Goal: Task Accomplishment & Management: Manage account settings

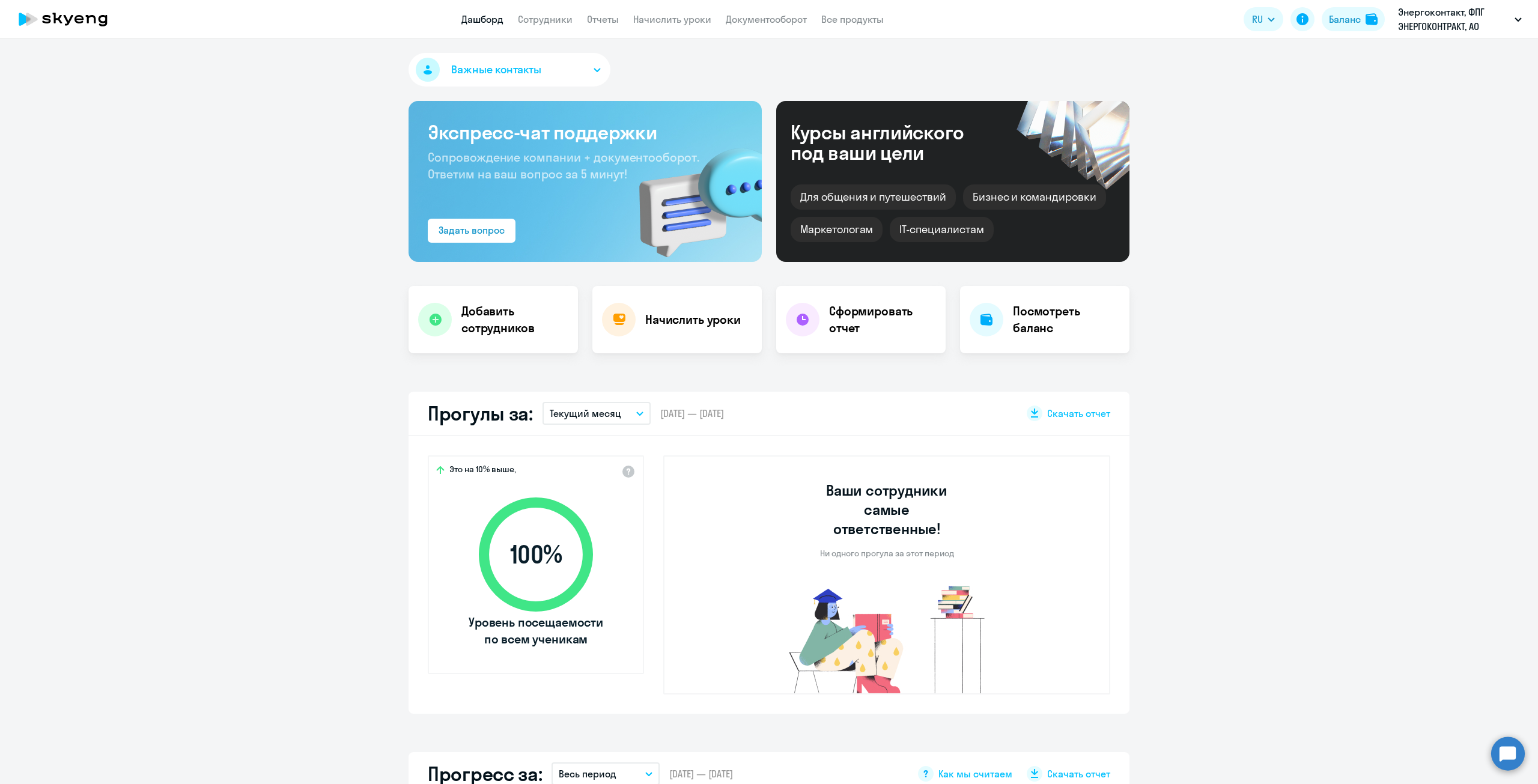
select select "30"
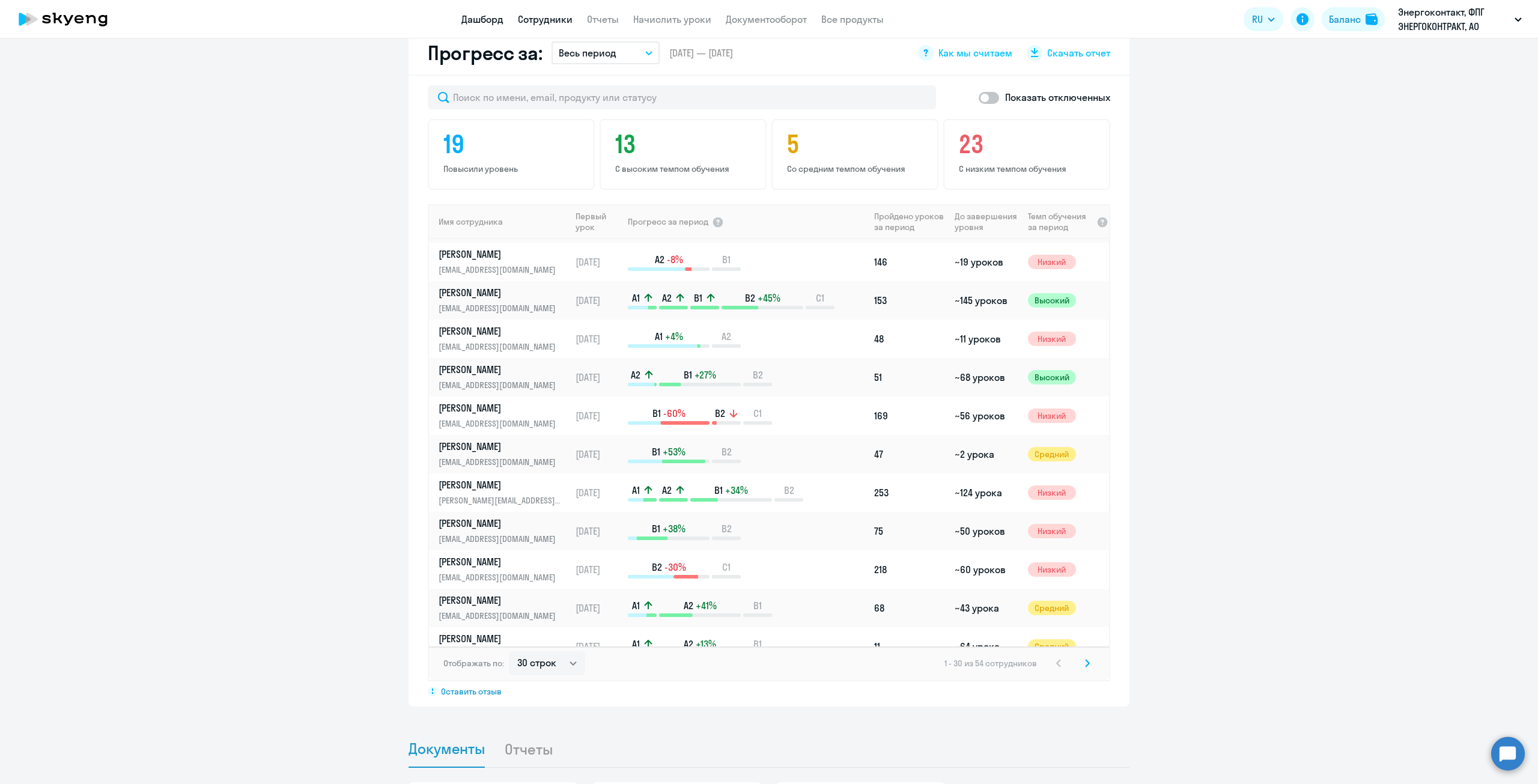
scroll to position [300, 0]
click at [558, 16] on link "Сотрудники" at bounding box center [545, 19] width 55 height 12
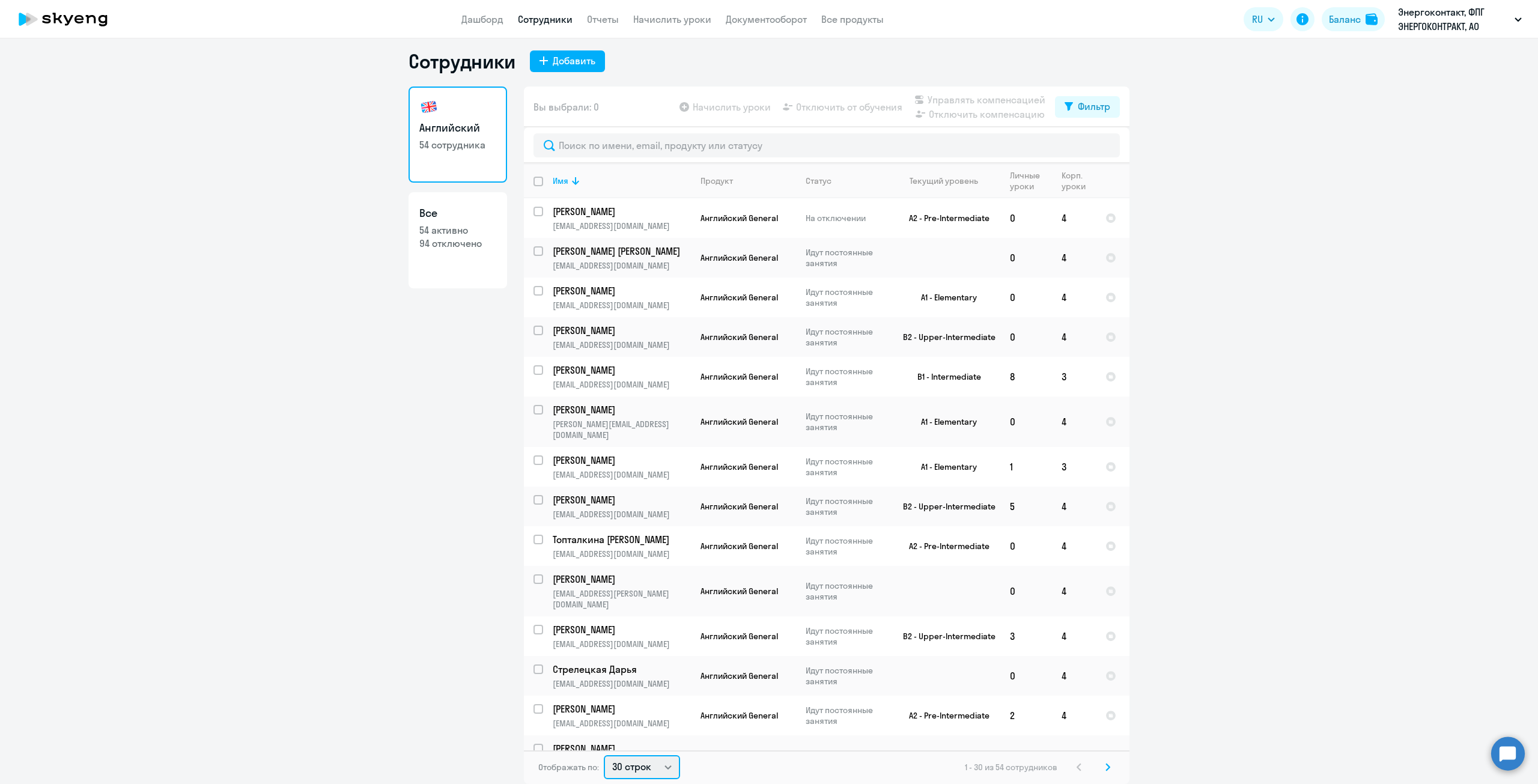
click at [634, 776] on select "30 строк 50 строк 100 строк" at bounding box center [642, 767] width 76 height 24
select select "100"
click at [604, 755] on select "30 строк 50 строк 100 строк" at bounding box center [642, 767] width 76 height 24
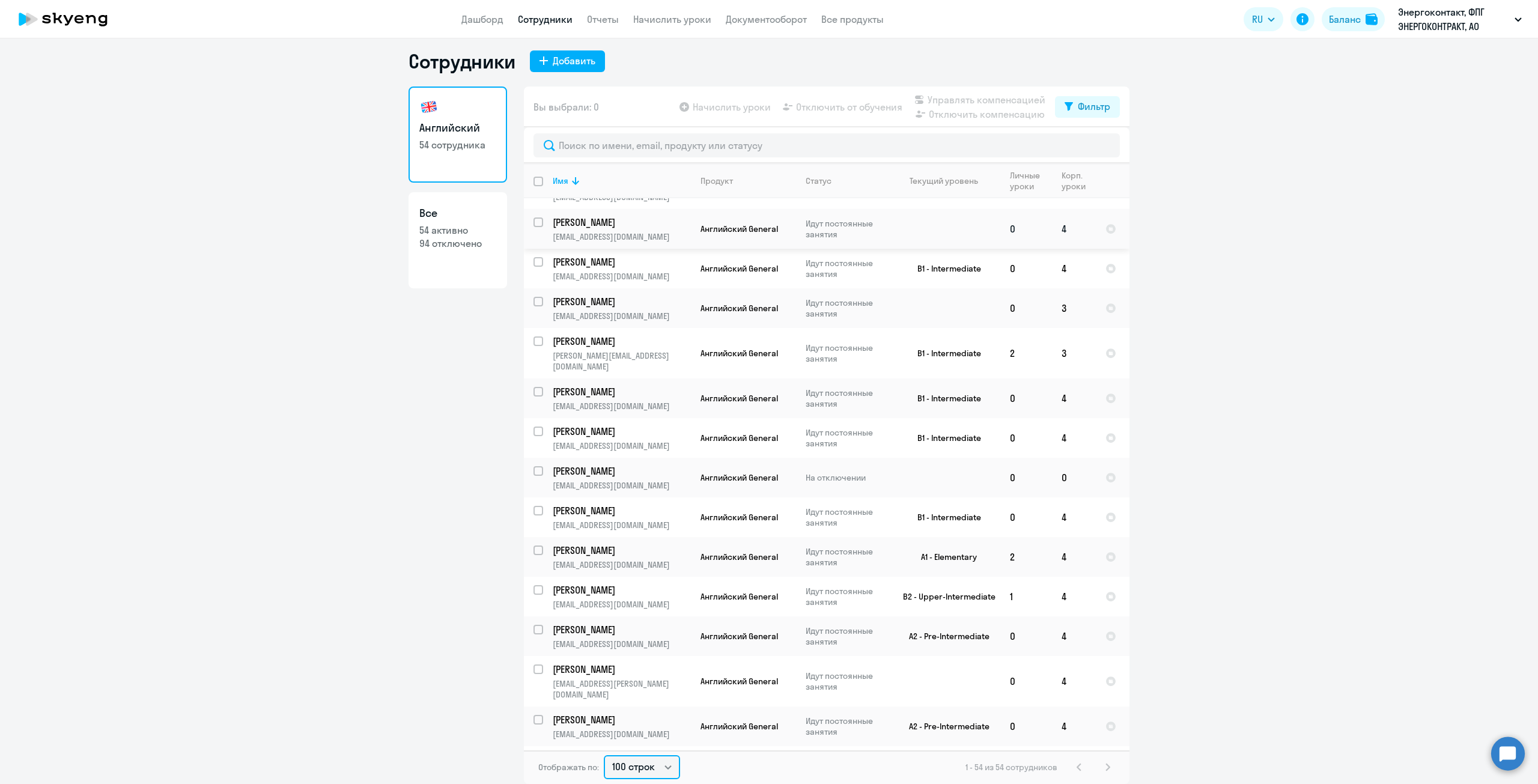
scroll to position [1382, 0]
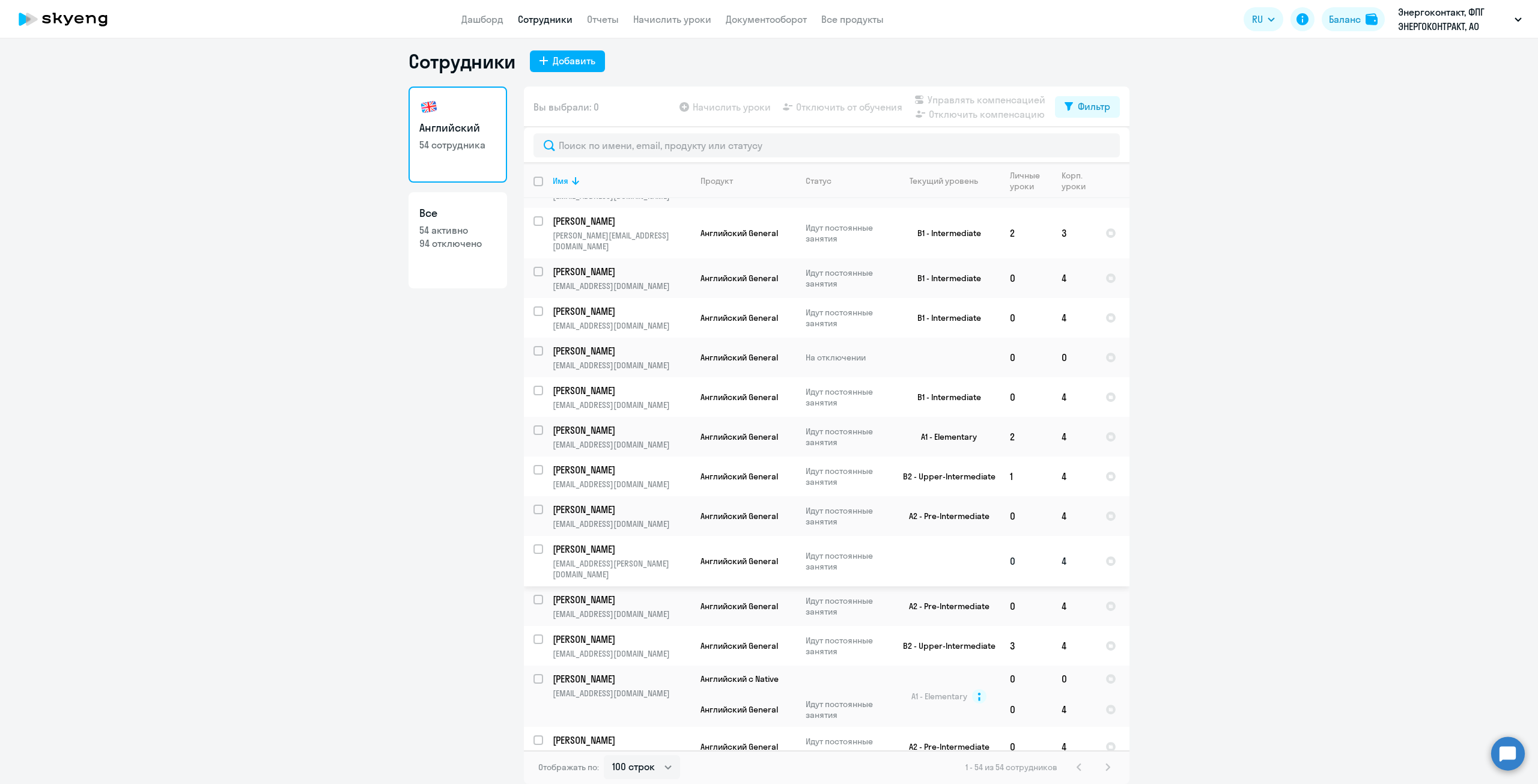
click at [533, 544] on input "select row 38466042" at bounding box center [545, 556] width 24 height 24
checkbox input "true"
click at [848, 109] on span "Отключить от обучения" at bounding box center [849, 107] width 106 height 15
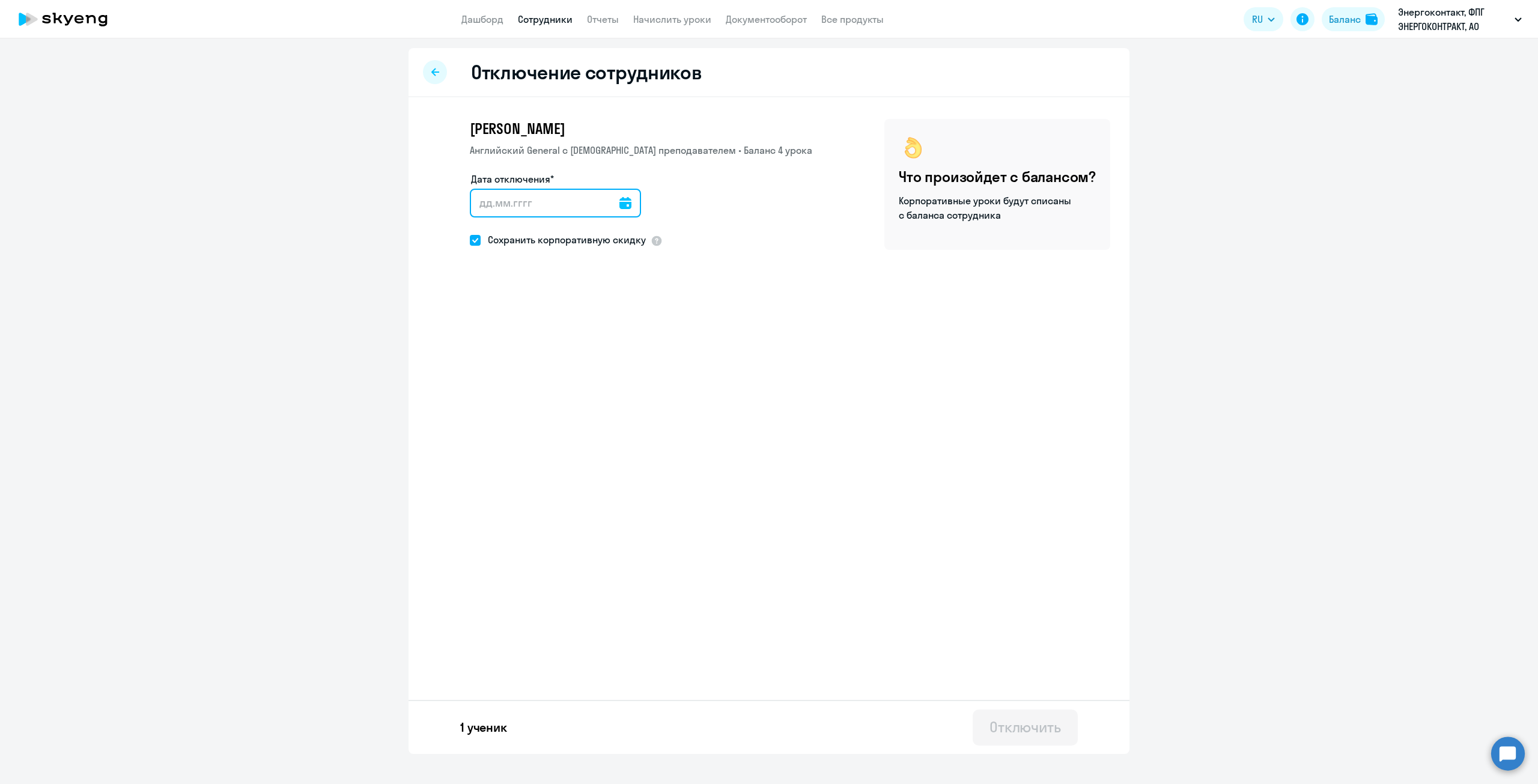
click at [609, 207] on input "Дата отключения*" at bounding box center [555, 203] width 171 height 29
click at [619, 205] on icon at bounding box center [625, 203] width 12 height 12
click at [580, 316] on span "3" at bounding box center [583, 316] width 21 height 21
type input "[DATE]"
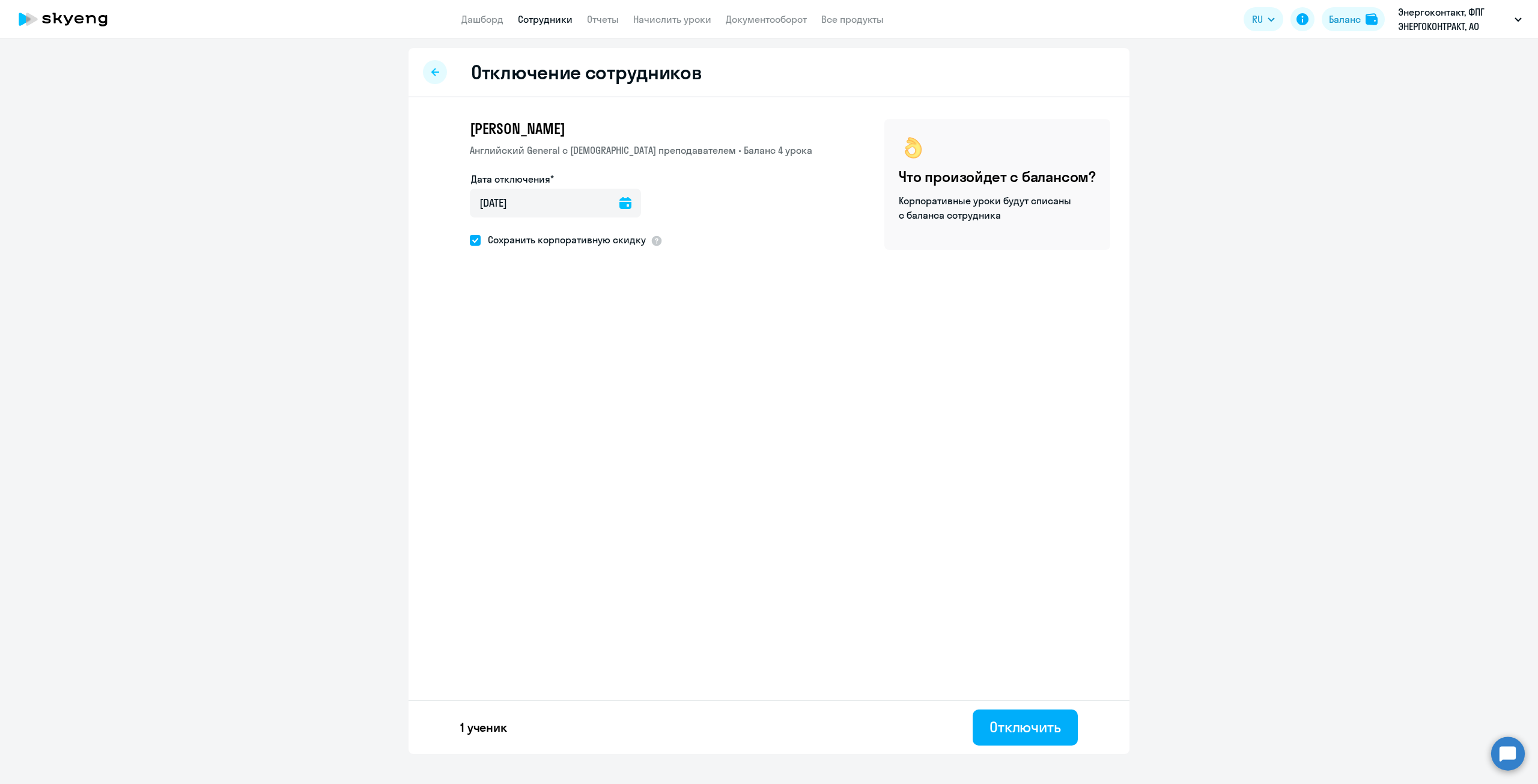
click at [471, 244] on span at bounding box center [475, 240] width 11 height 11
click at [469, 240] on input "Сохранить корпоративную скидку" at bounding box center [469, 239] width 1 height 1
checkbox input "false"
click at [1017, 726] on div "Отключить" at bounding box center [1025, 727] width 71 height 19
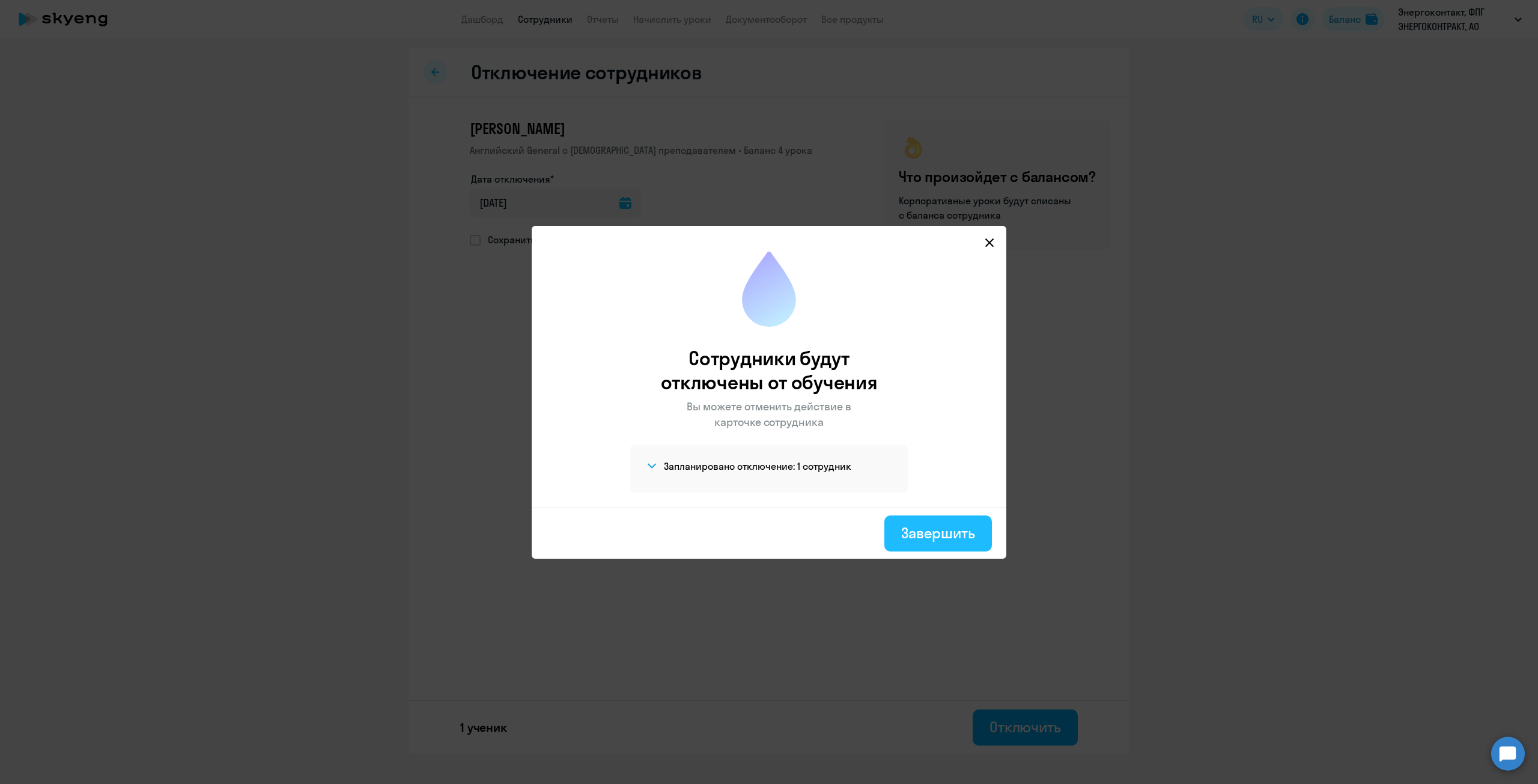
click at [932, 534] on div "Завершить" at bounding box center [938, 533] width 74 height 19
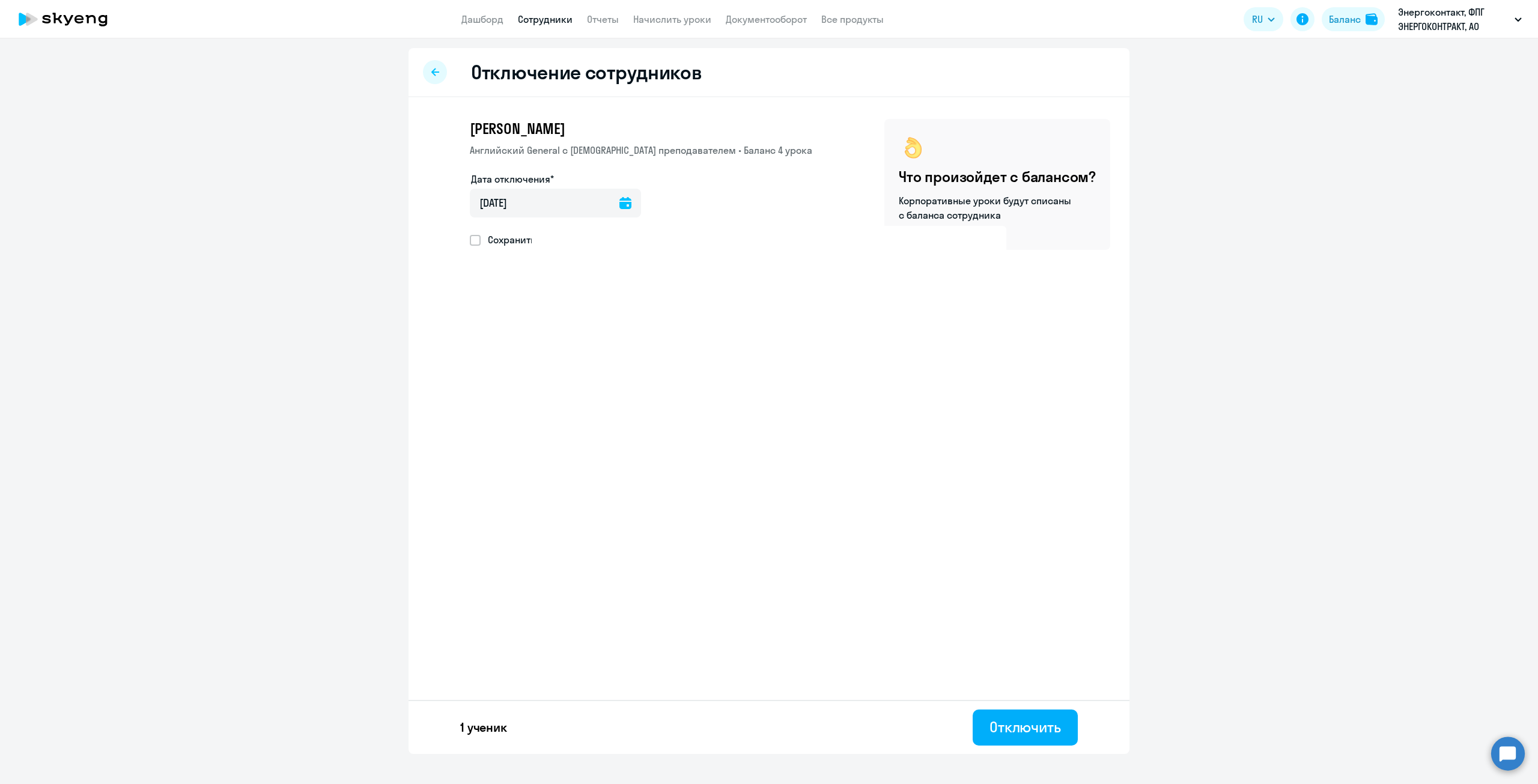
select select "30"
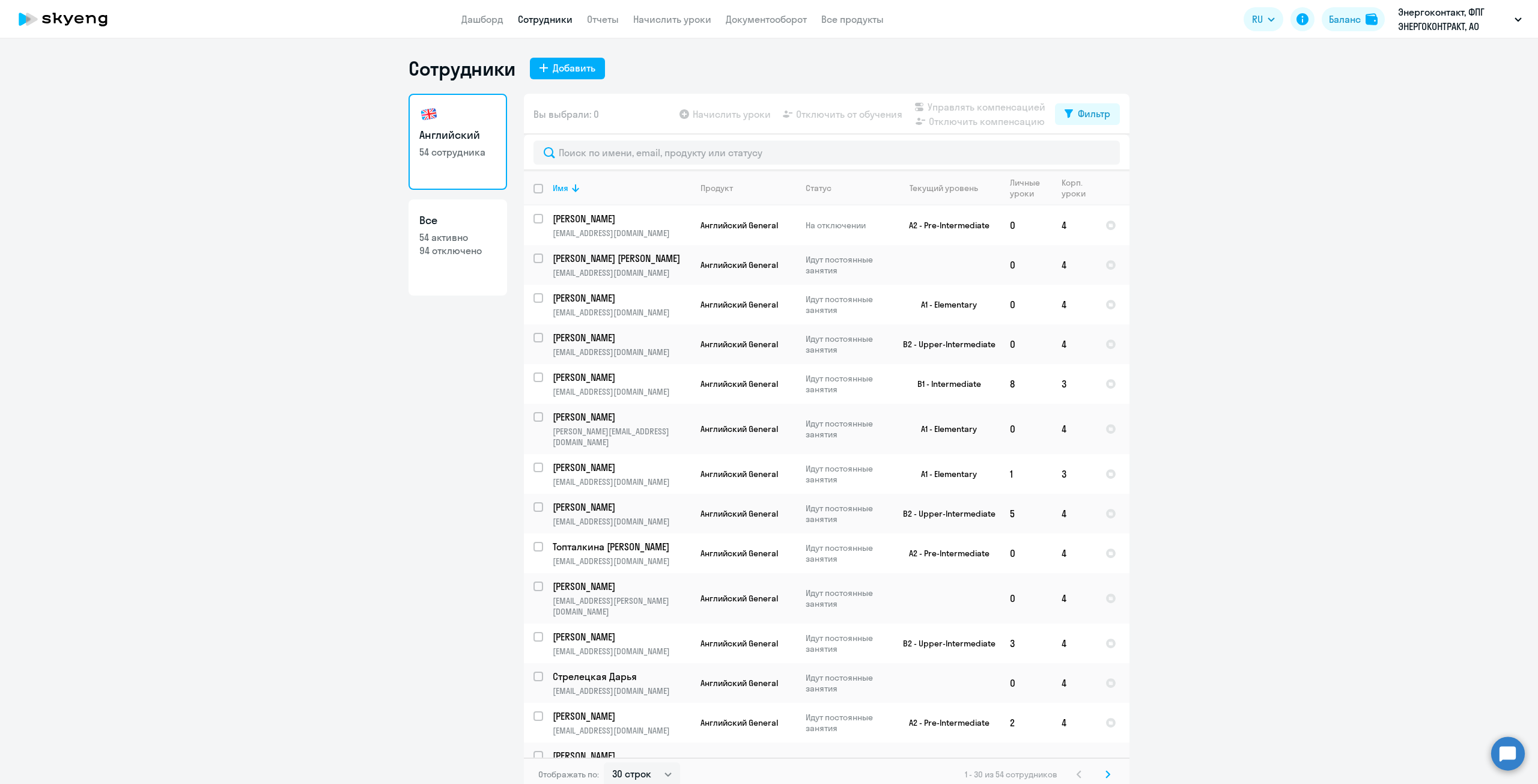
click at [26, 21] on icon at bounding box center [24, 19] width 12 height 13
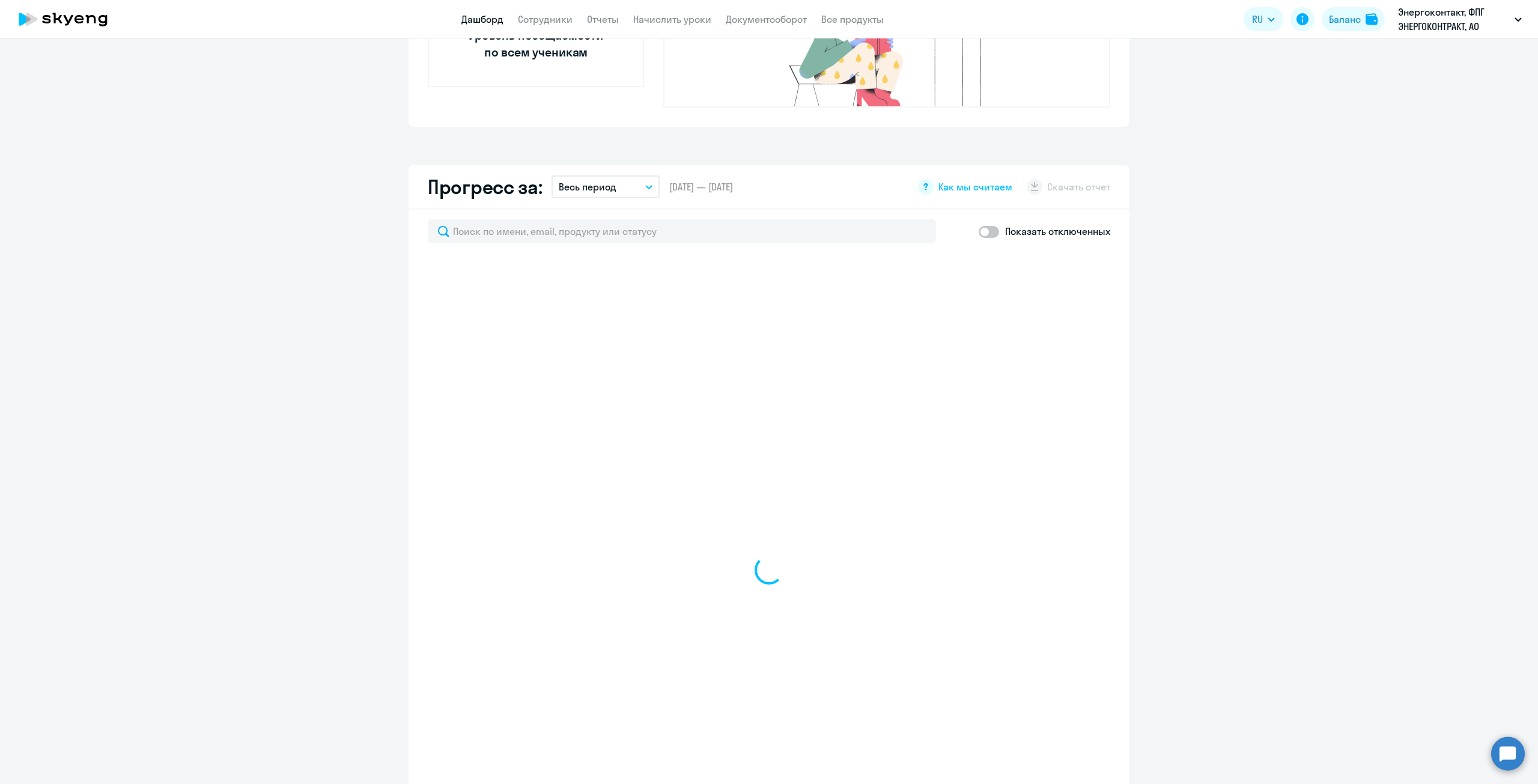
scroll to position [601, 0]
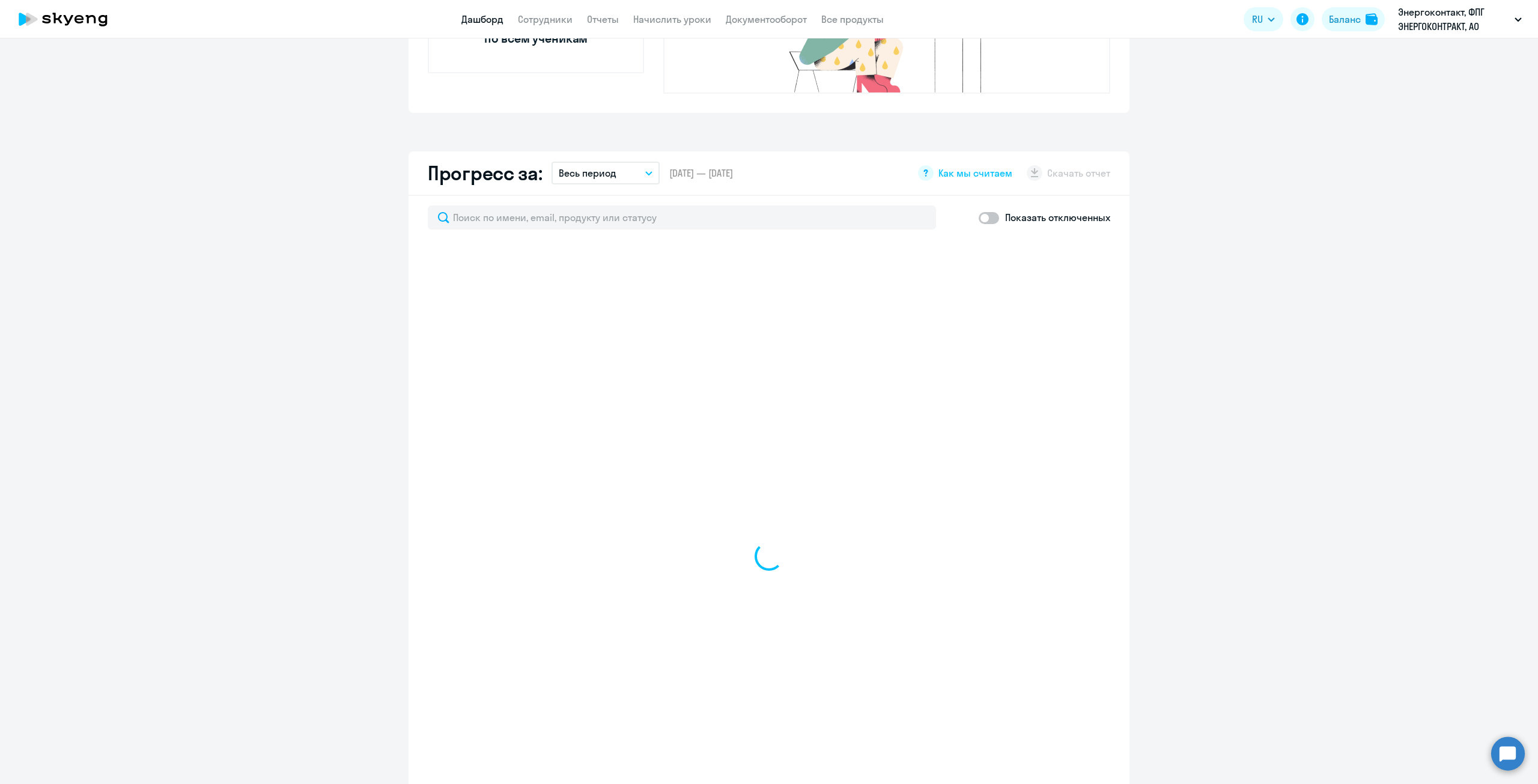
select select "30"
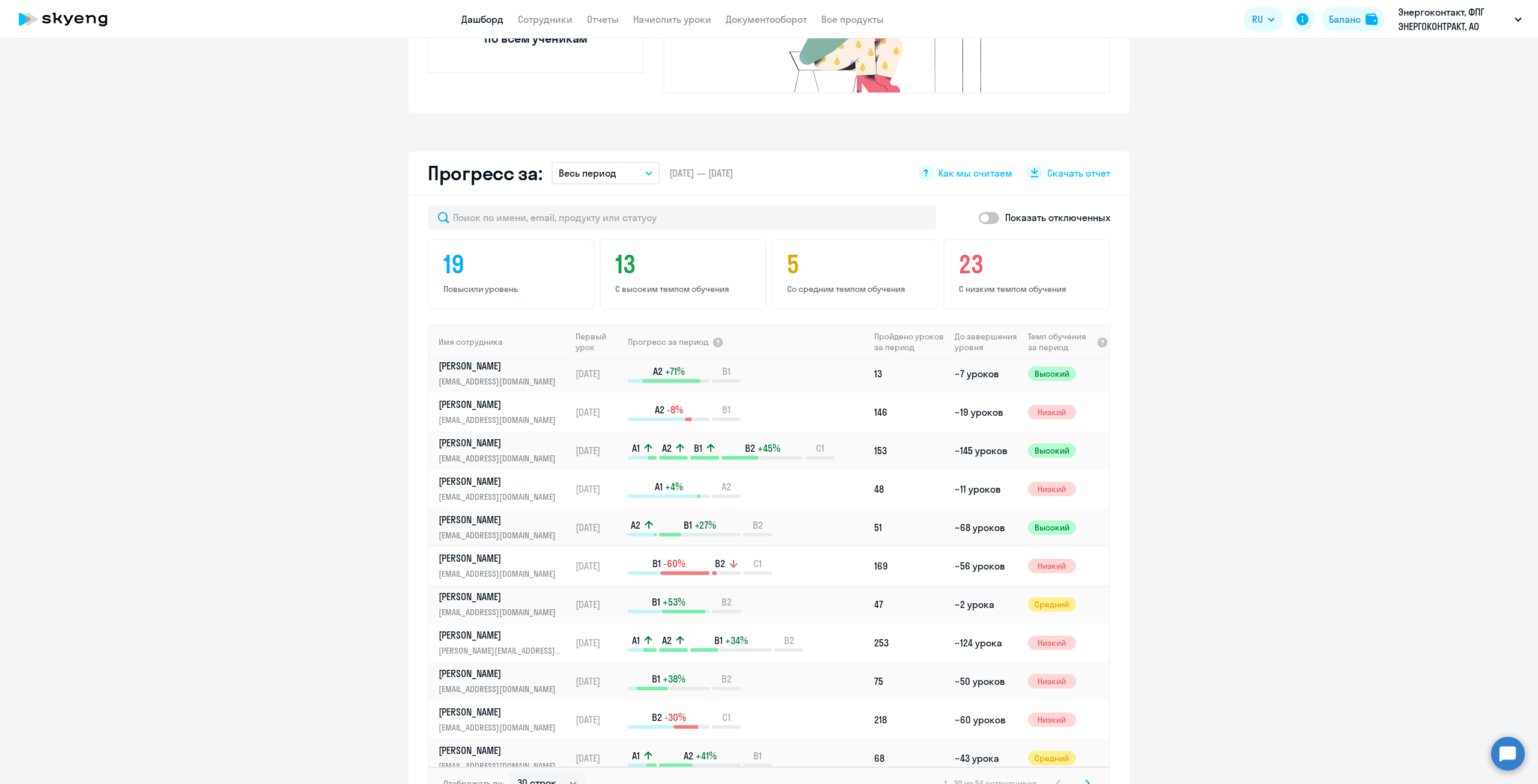
scroll to position [120, 0]
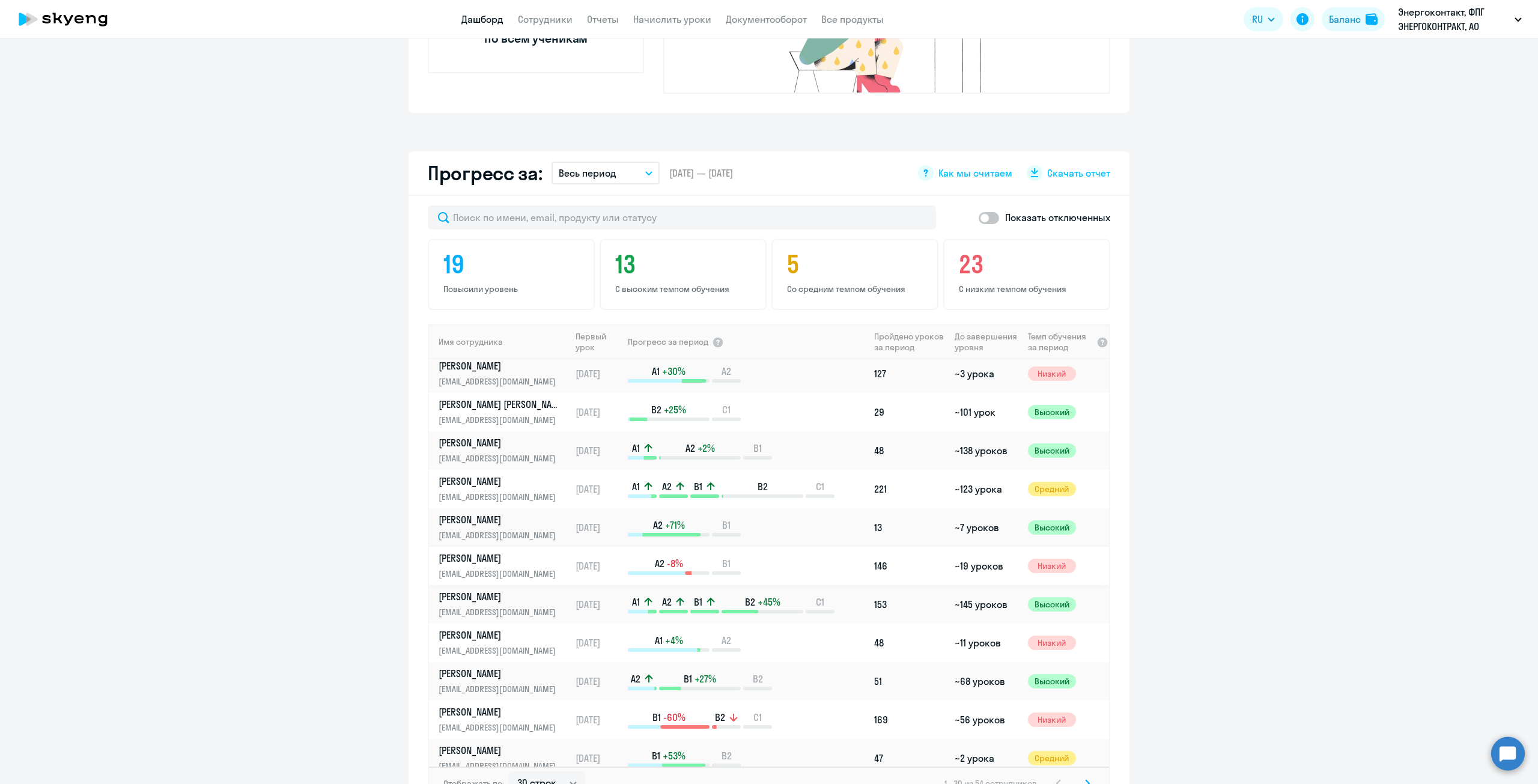
click at [488, 567] on p "[EMAIL_ADDRESS][DOMAIN_NAME]" at bounding box center [500, 574] width 124 height 13
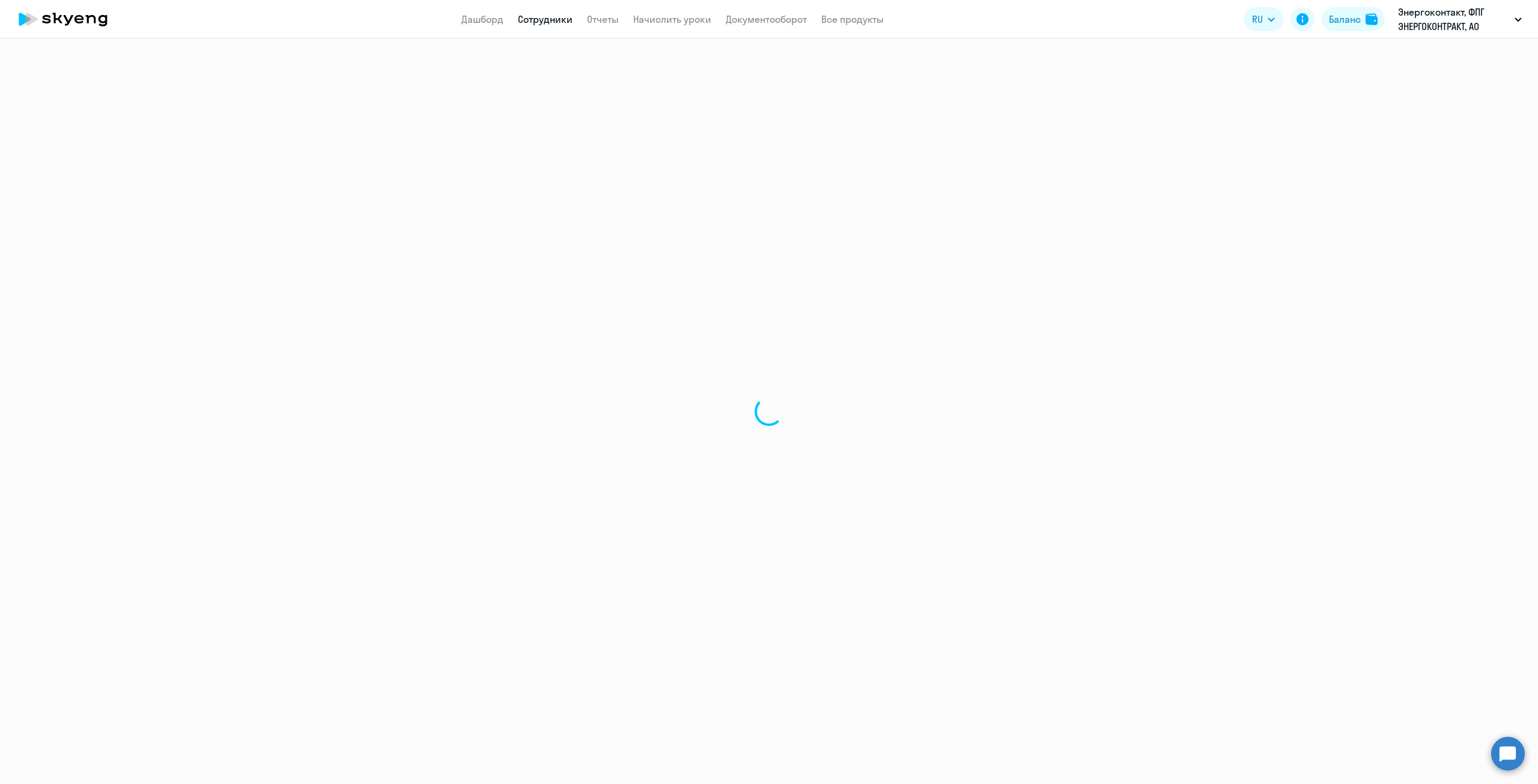
select select "english"
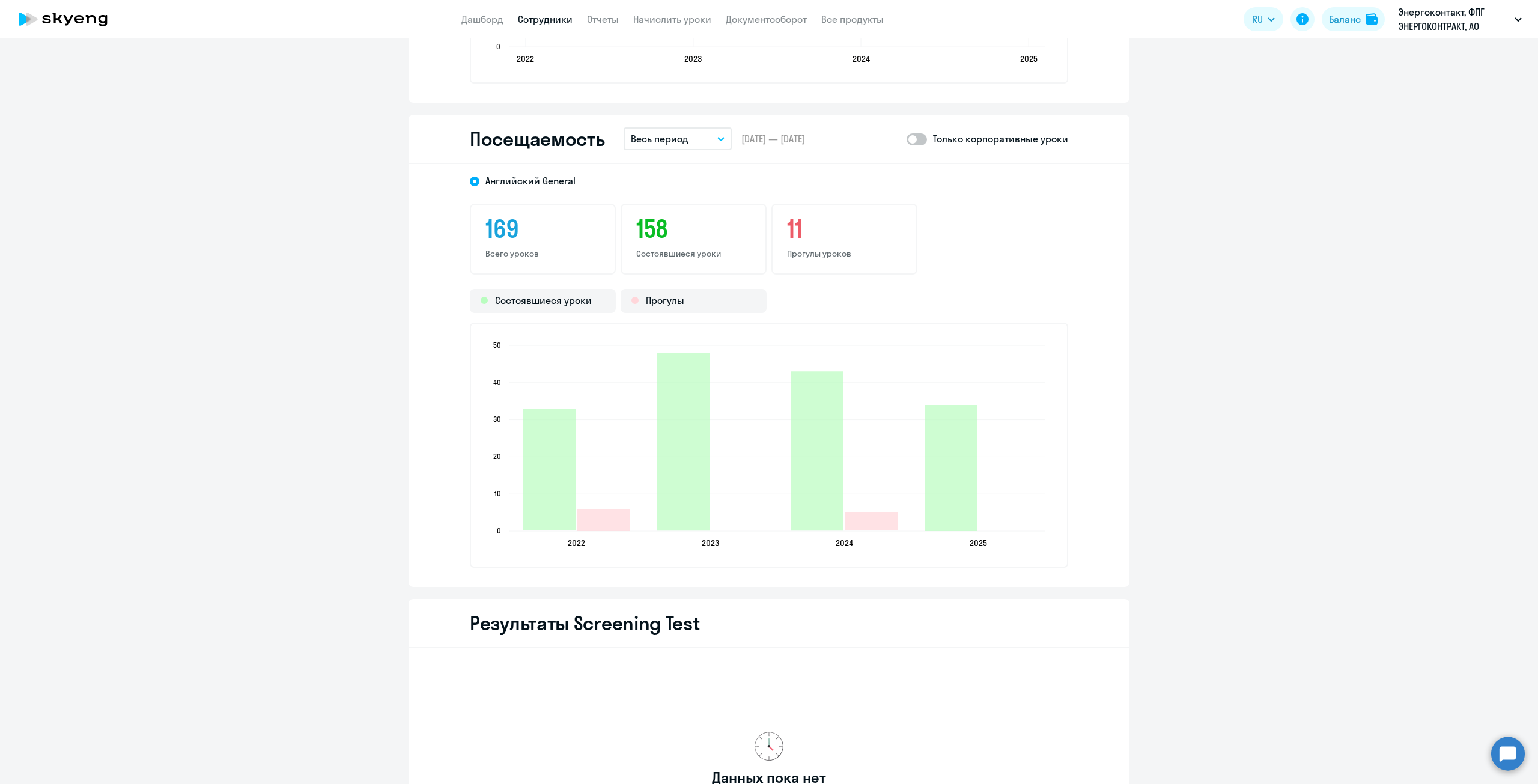
scroll to position [1502, 0]
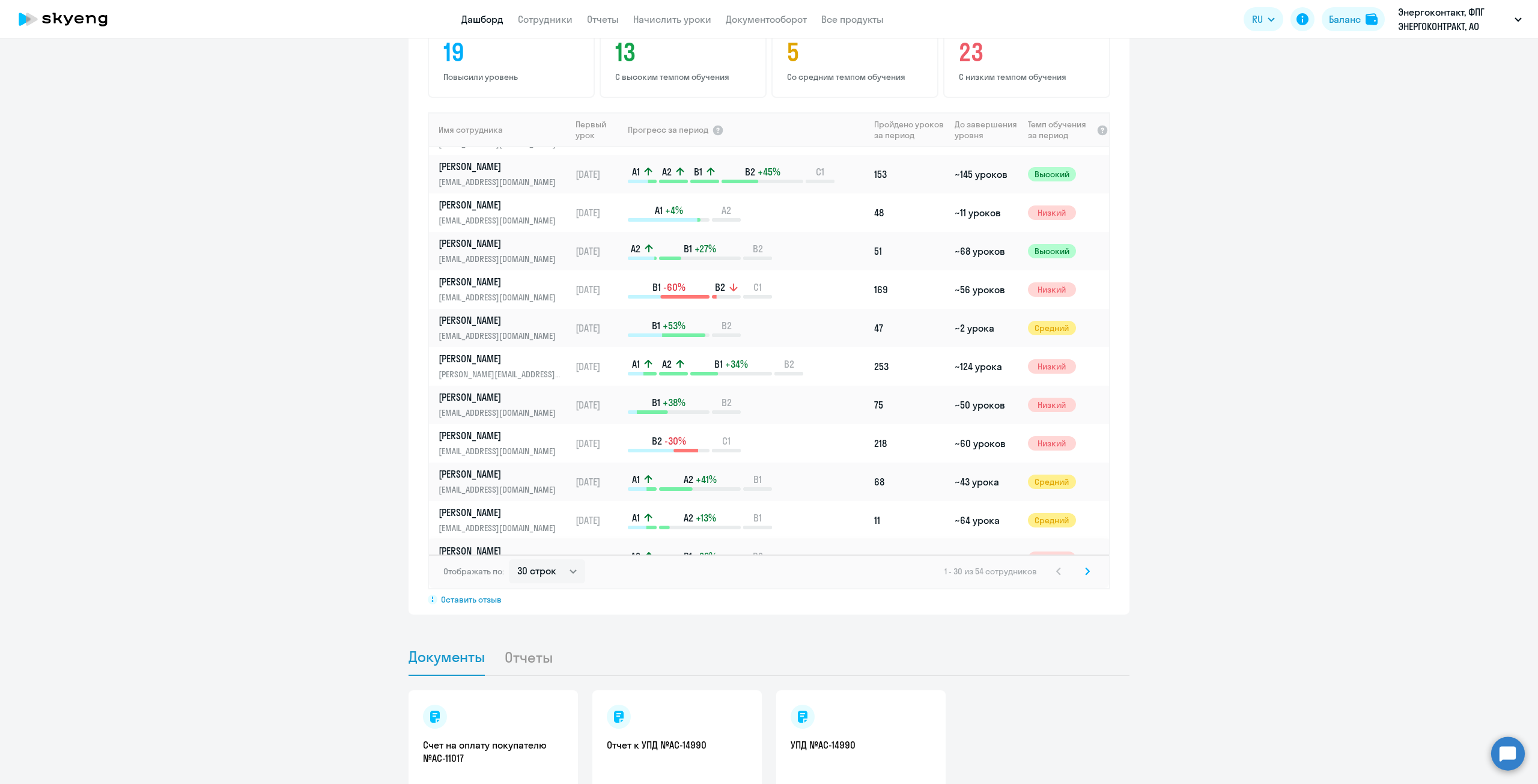
scroll to position [360, 0]
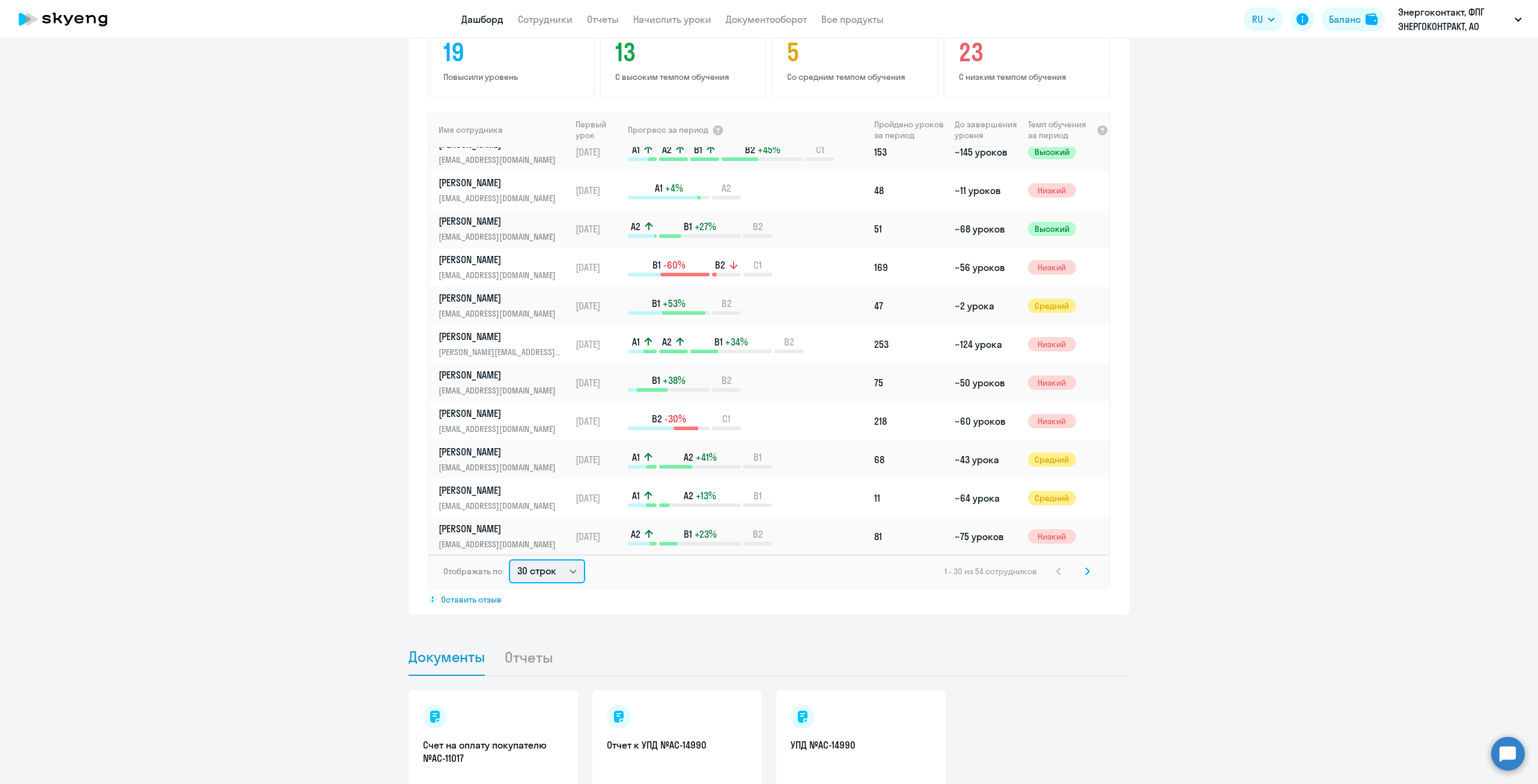
click at [538, 559] on select "30 строк 50 строк 100 строк" at bounding box center [547, 571] width 76 height 24
select select "100"
click at [509, 559] on select "30 строк 50 строк 100 строк" at bounding box center [547, 571] width 76 height 24
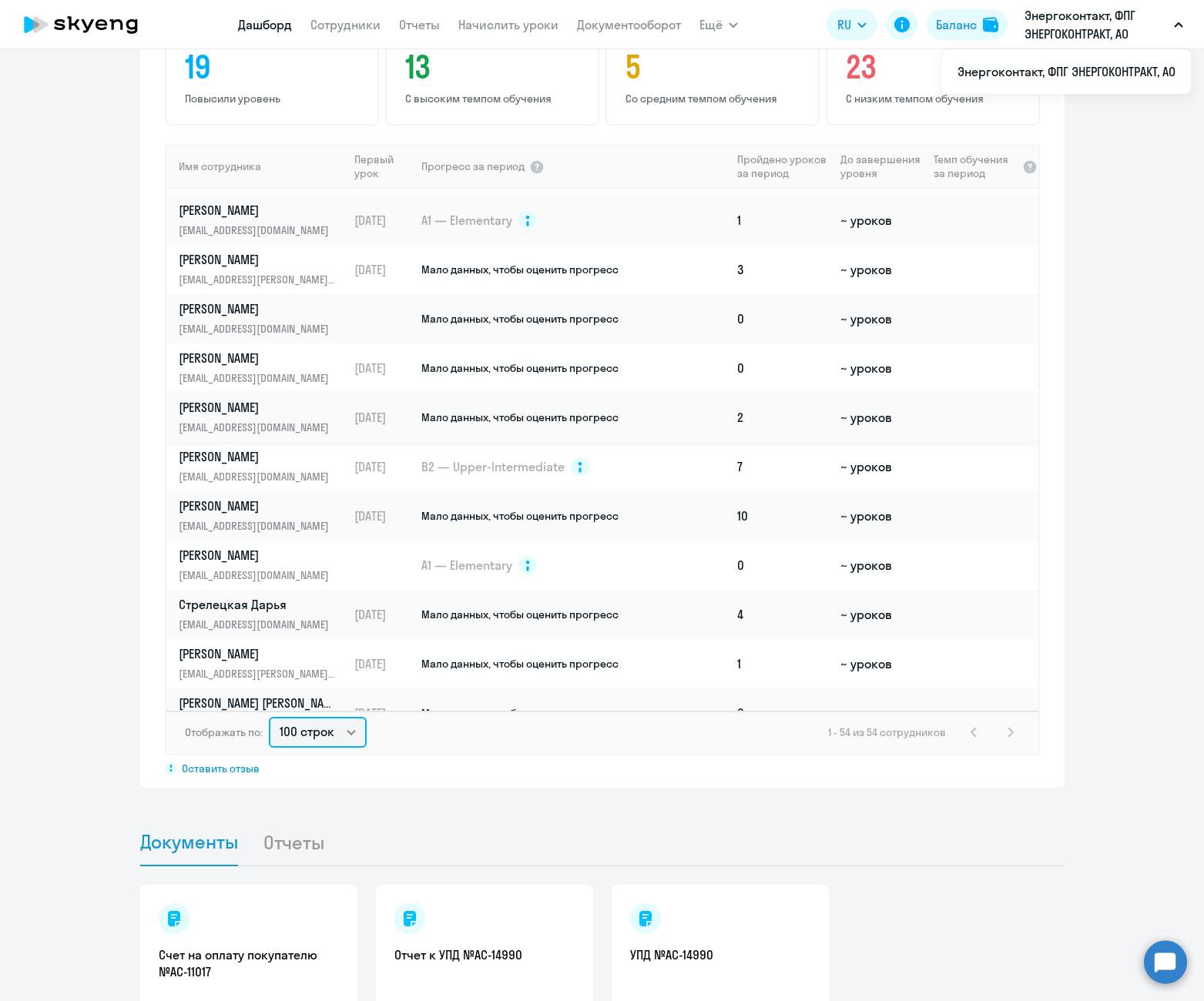
scroll to position [2139, 0]
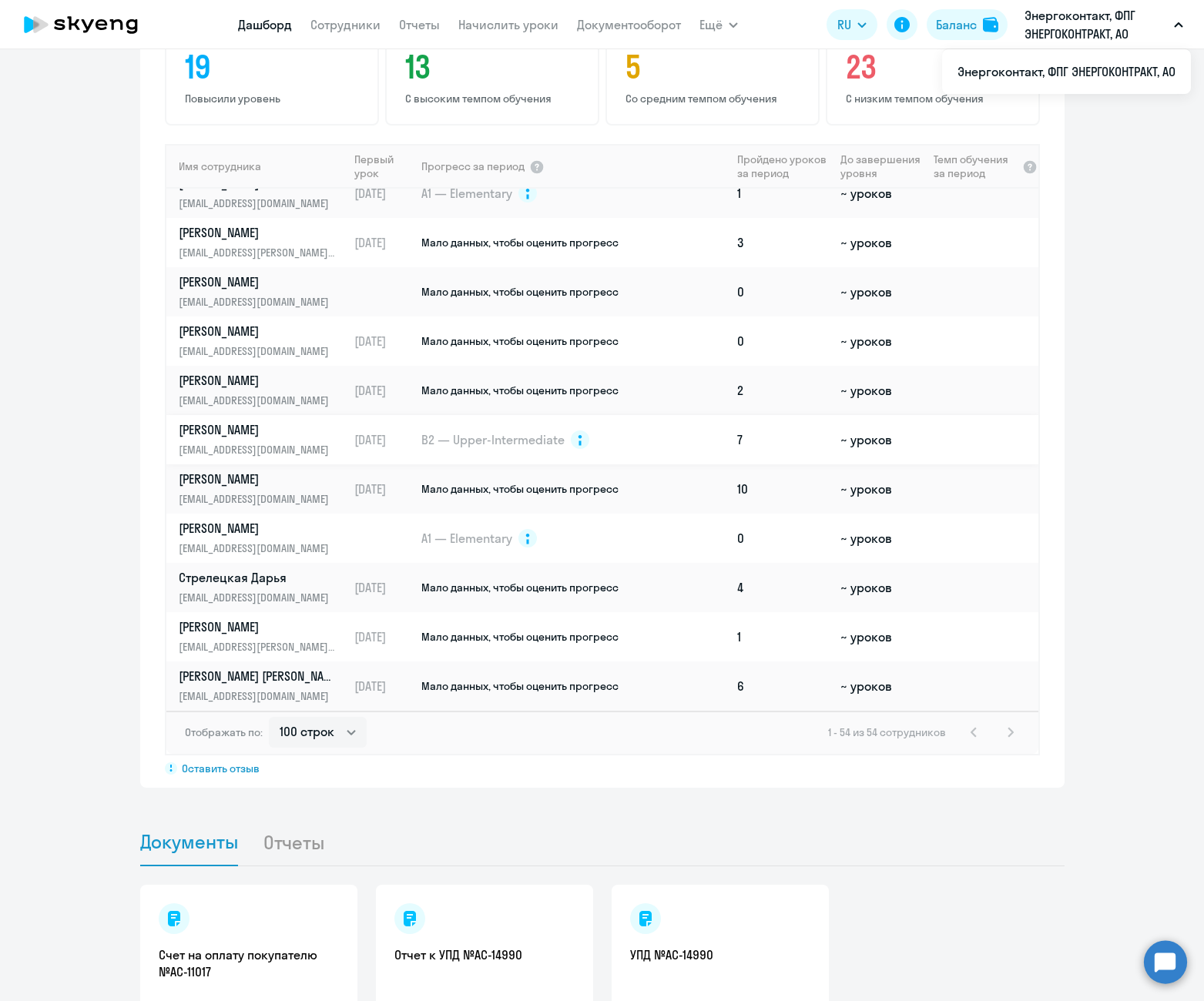
click at [248, 421] on p "[PERSON_NAME]" at bounding box center [258, 429] width 159 height 17
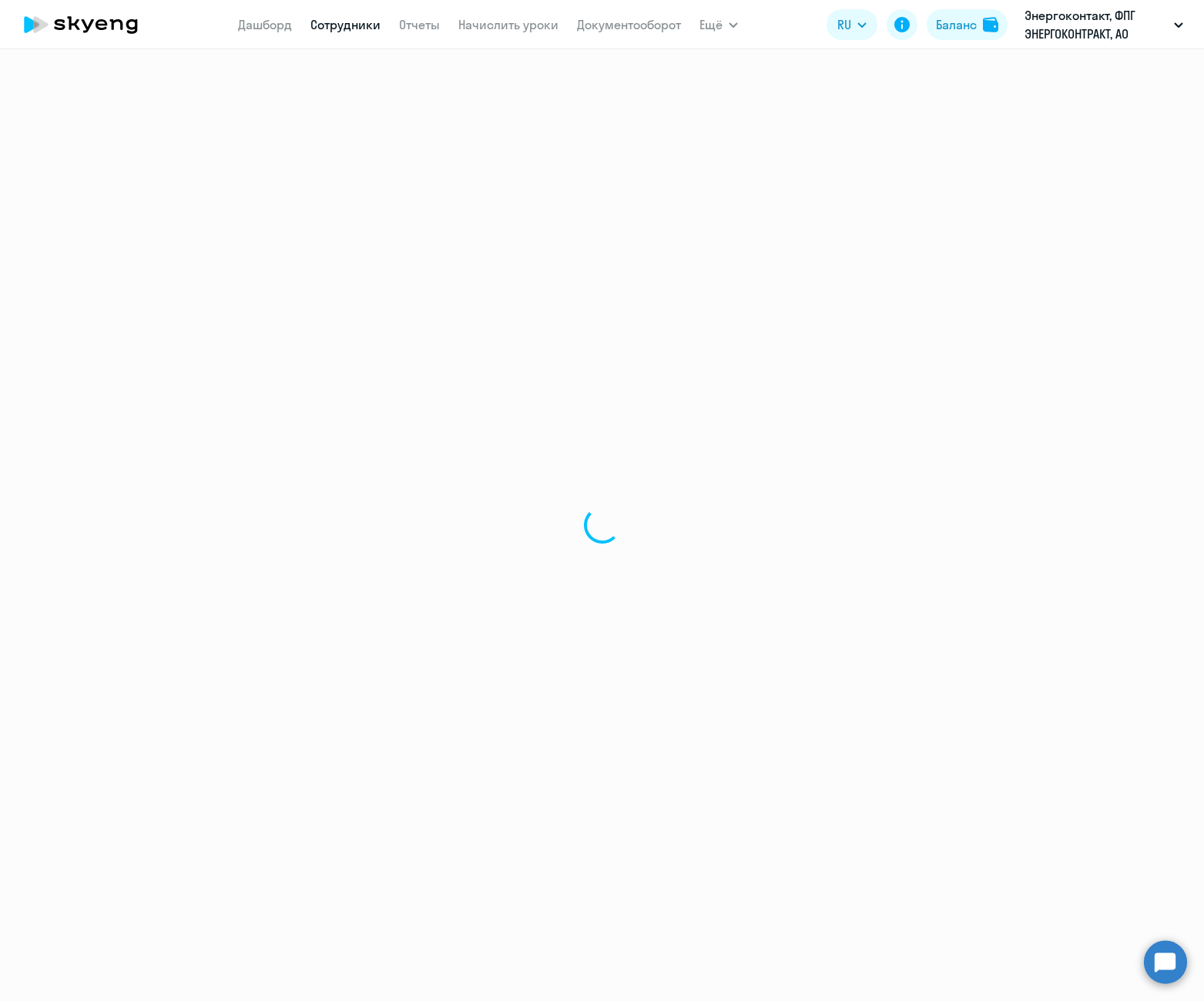
select select "english"
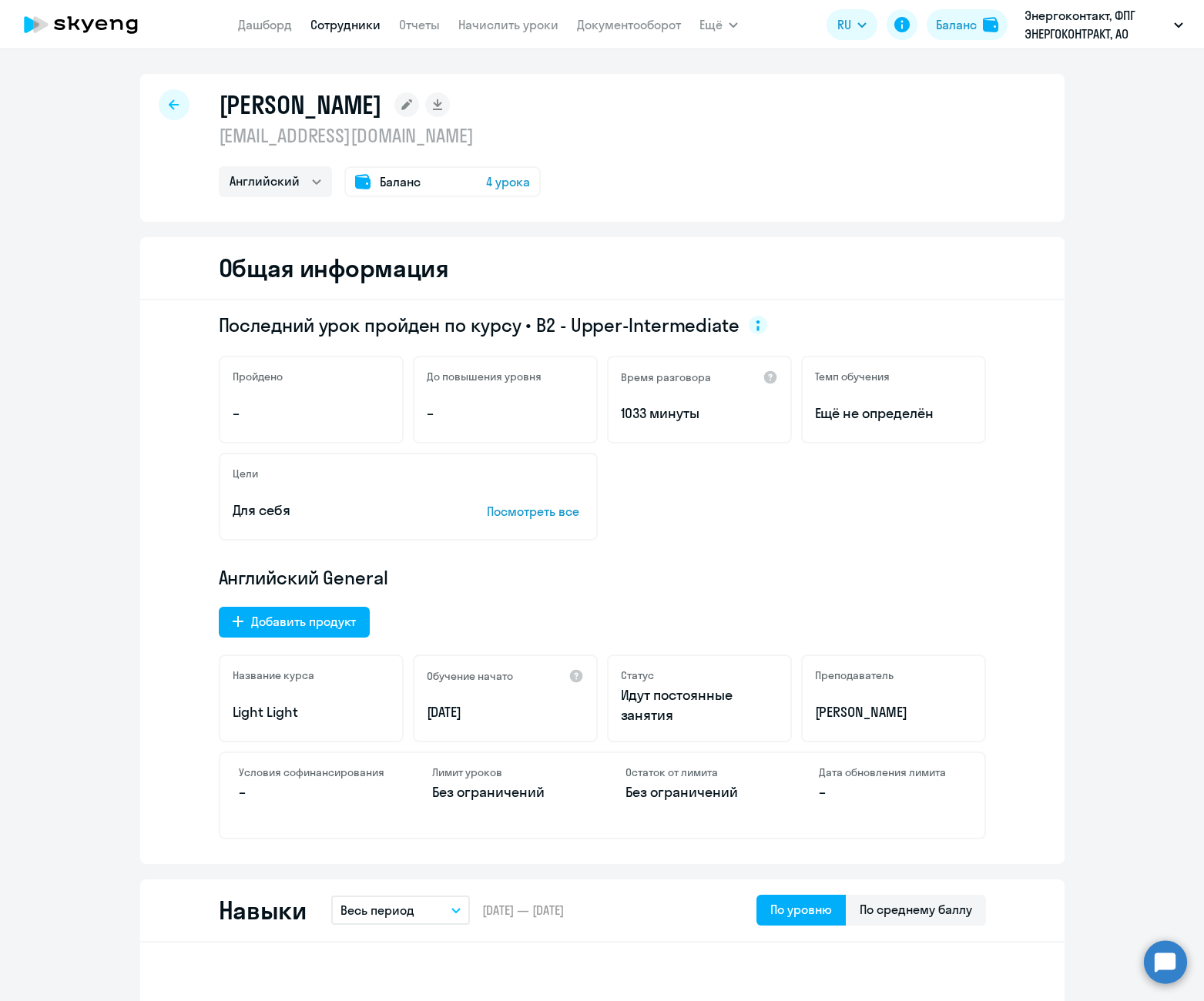
click at [419, 109] on rect at bounding box center [407, 104] width 24 height 24
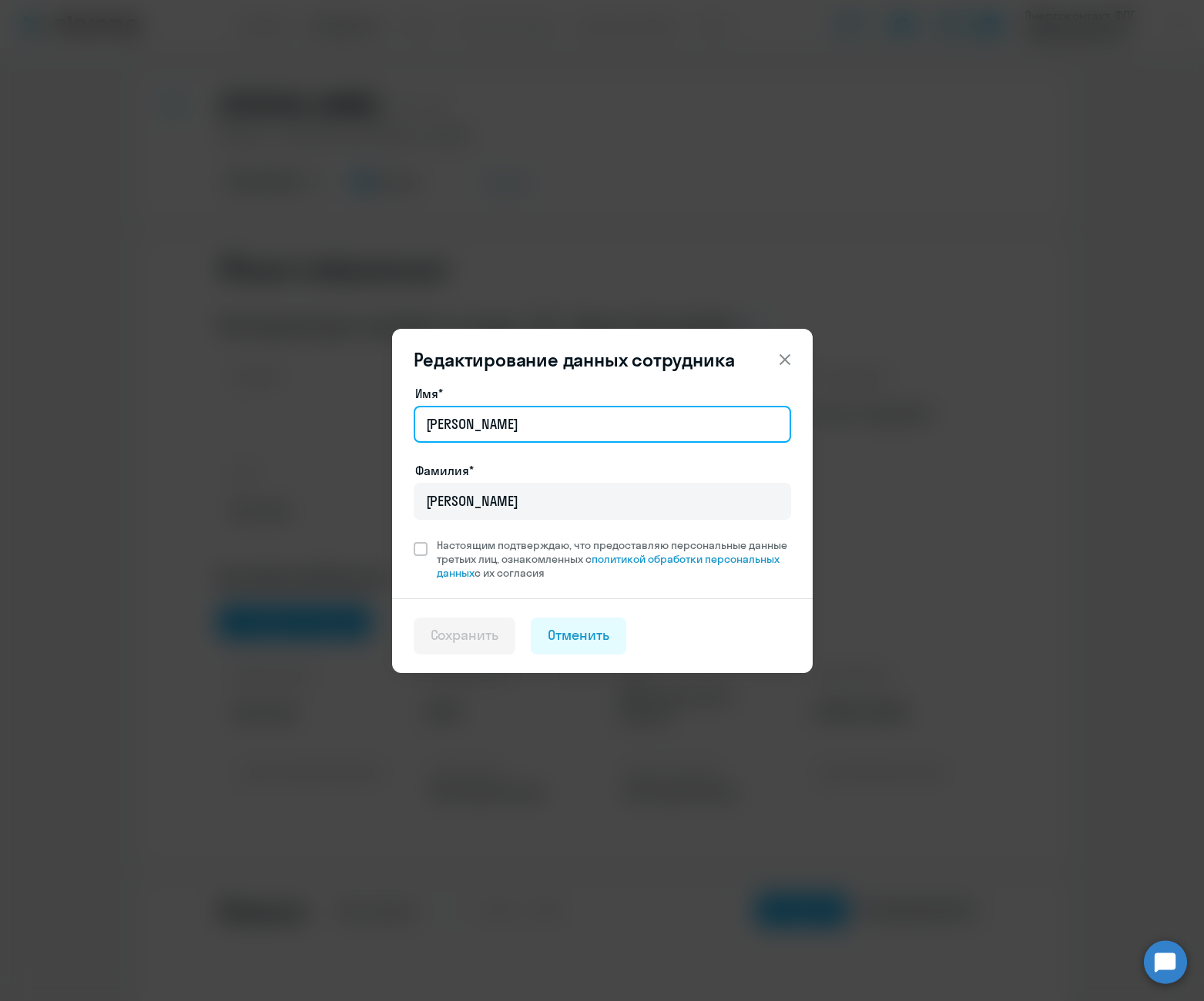
click at [561, 433] on input "[PERSON_NAME]" at bounding box center [603, 424] width 378 height 37
type input "[PERSON_NAME]"
click at [420, 554] on span at bounding box center [421, 548] width 14 height 14
click at [414, 539] on input "Настоящим подтверждаю, что предоставляю персональные данные третьих лиц, ознако…" at bounding box center [413, 538] width 1 height 1
checkbox input "true"
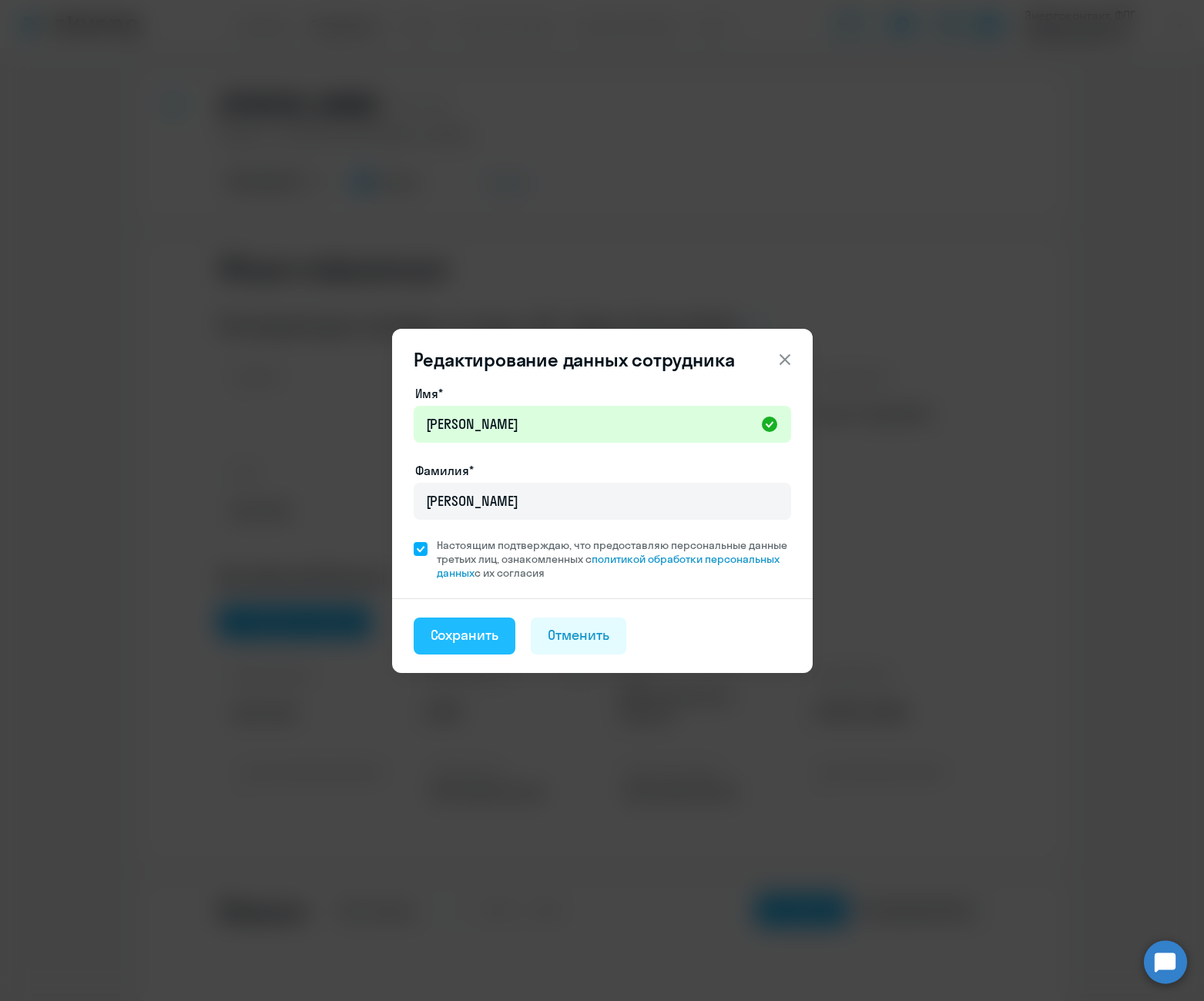
click at [472, 631] on div "Сохранить" at bounding box center [464, 635] width 69 height 20
select select "english"
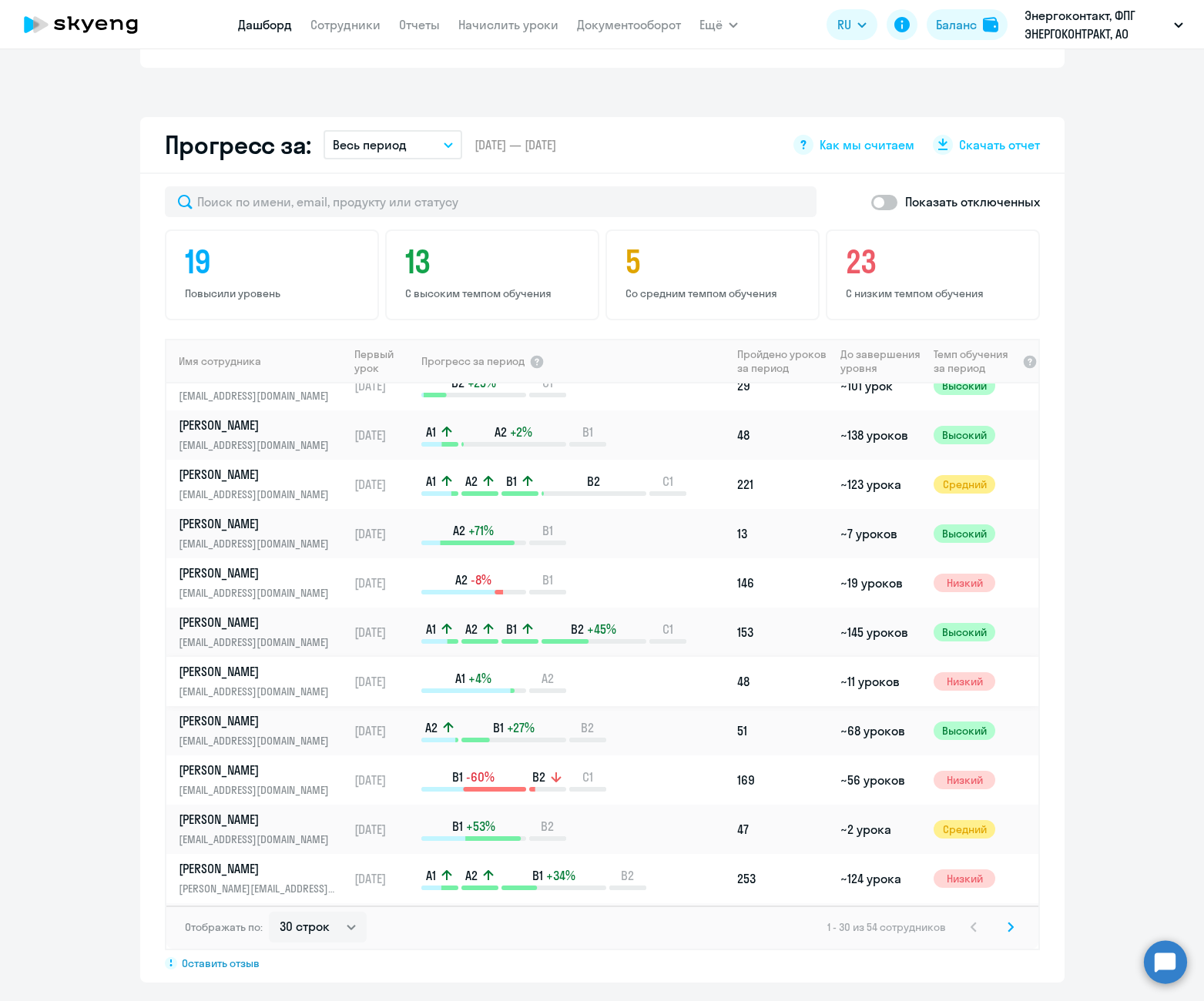
scroll to position [308, 0]
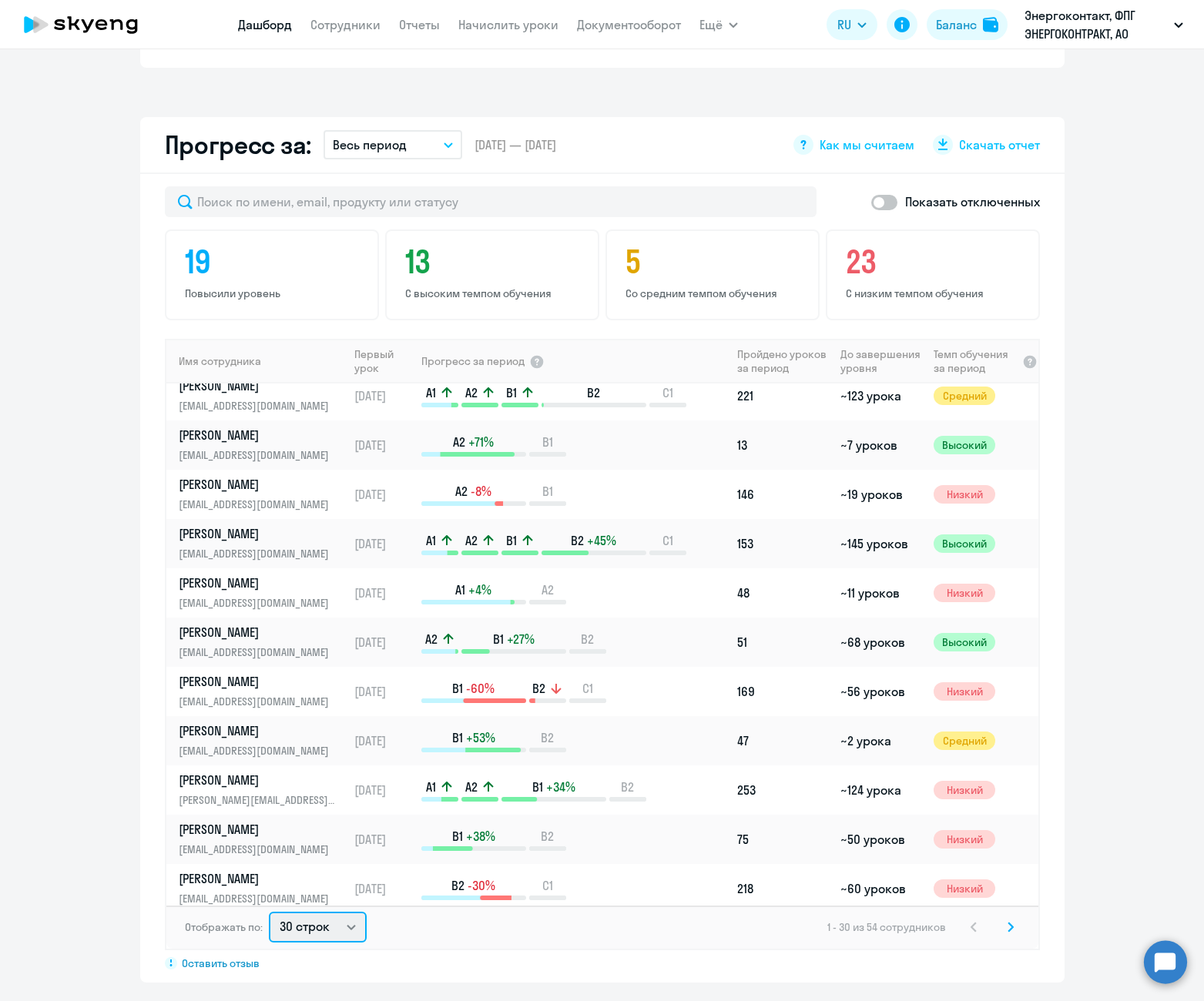
click at [317, 912] on select "30 строк 50 строк 100 строк" at bounding box center [318, 927] width 98 height 31
select select "100"
click at [269, 912] on select "30 строк 50 строк 100 строк" at bounding box center [318, 927] width 98 height 31
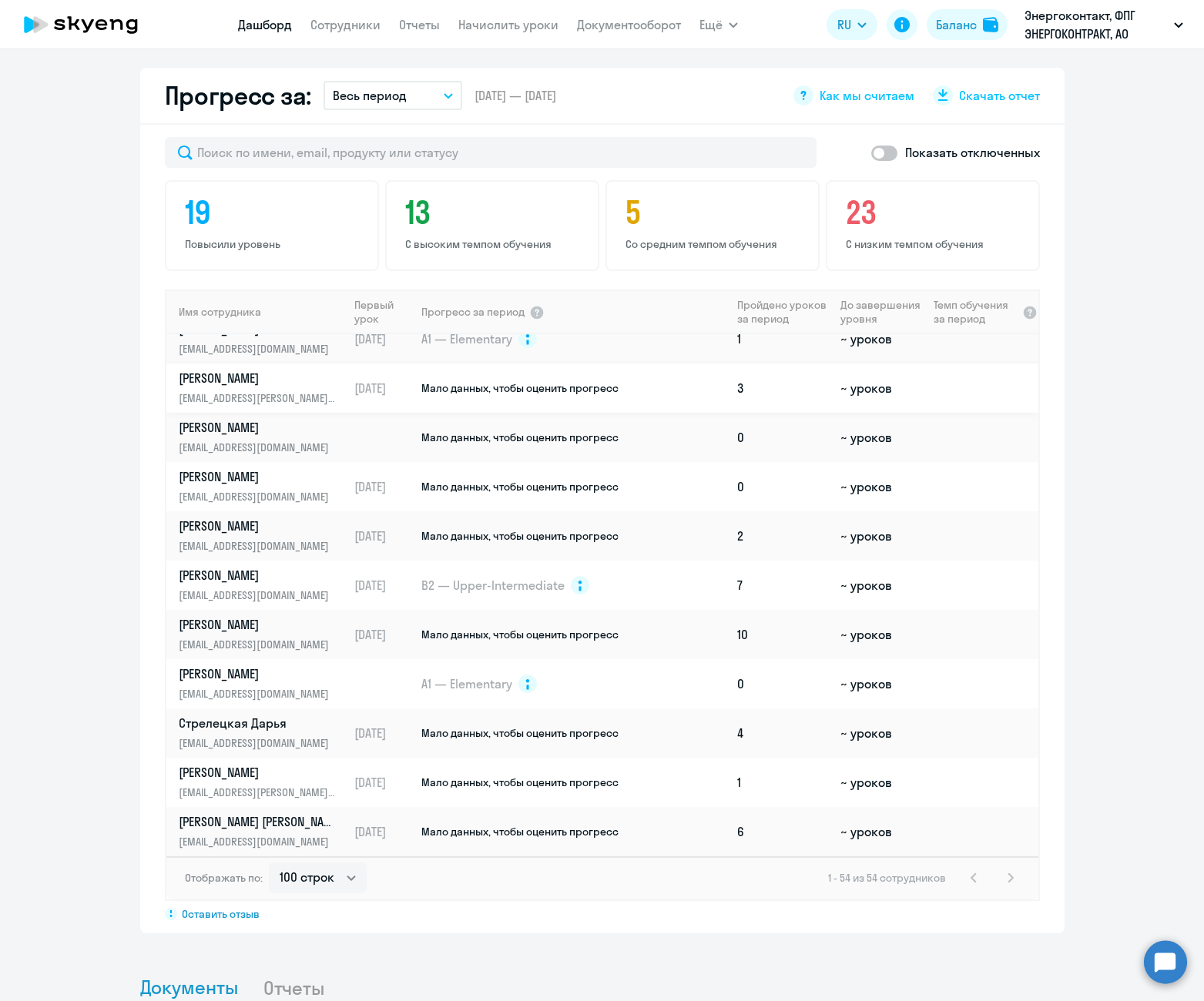
scroll to position [924, 0]
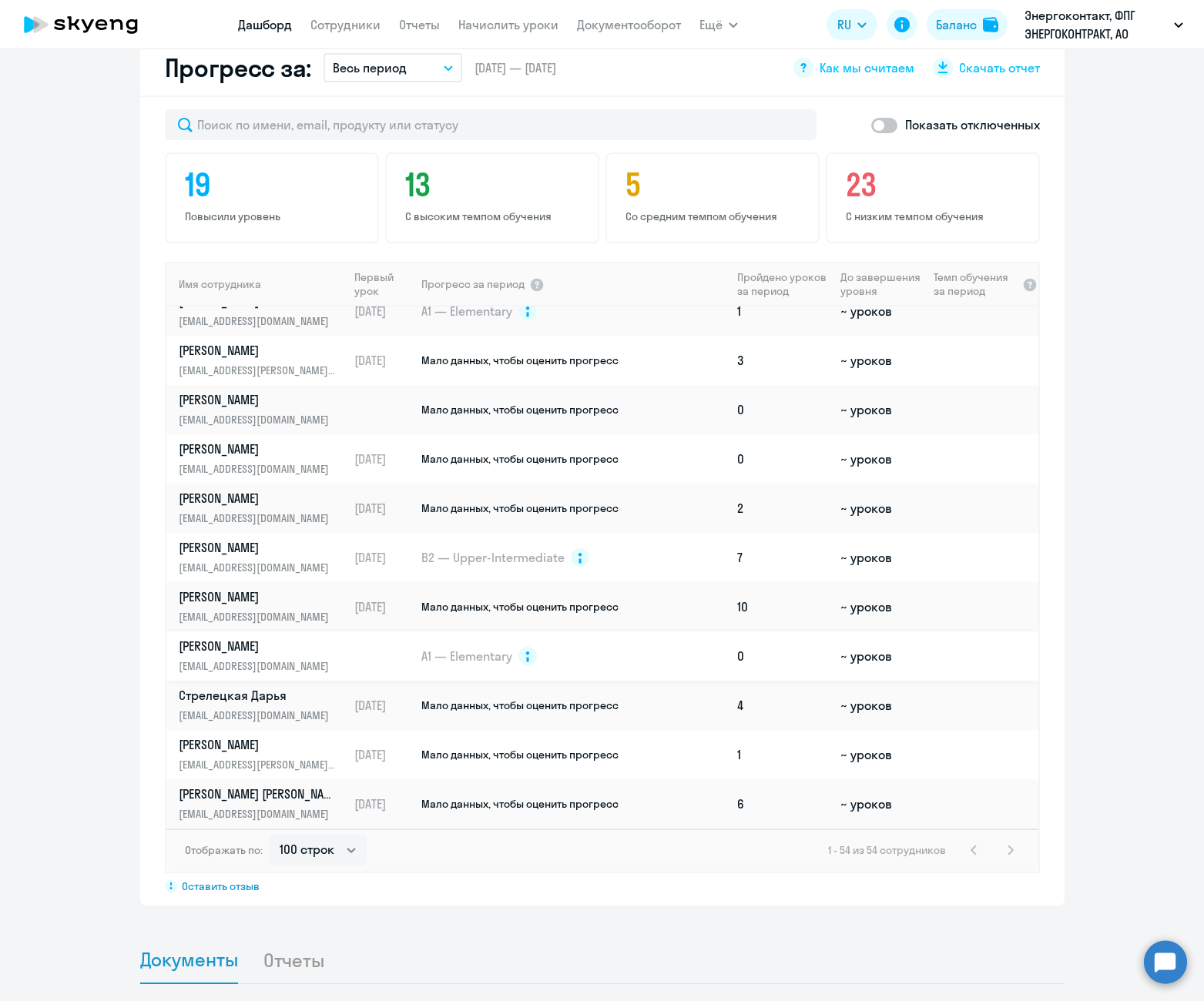
click at [284, 637] on p "[PERSON_NAME]" at bounding box center [258, 645] width 159 height 17
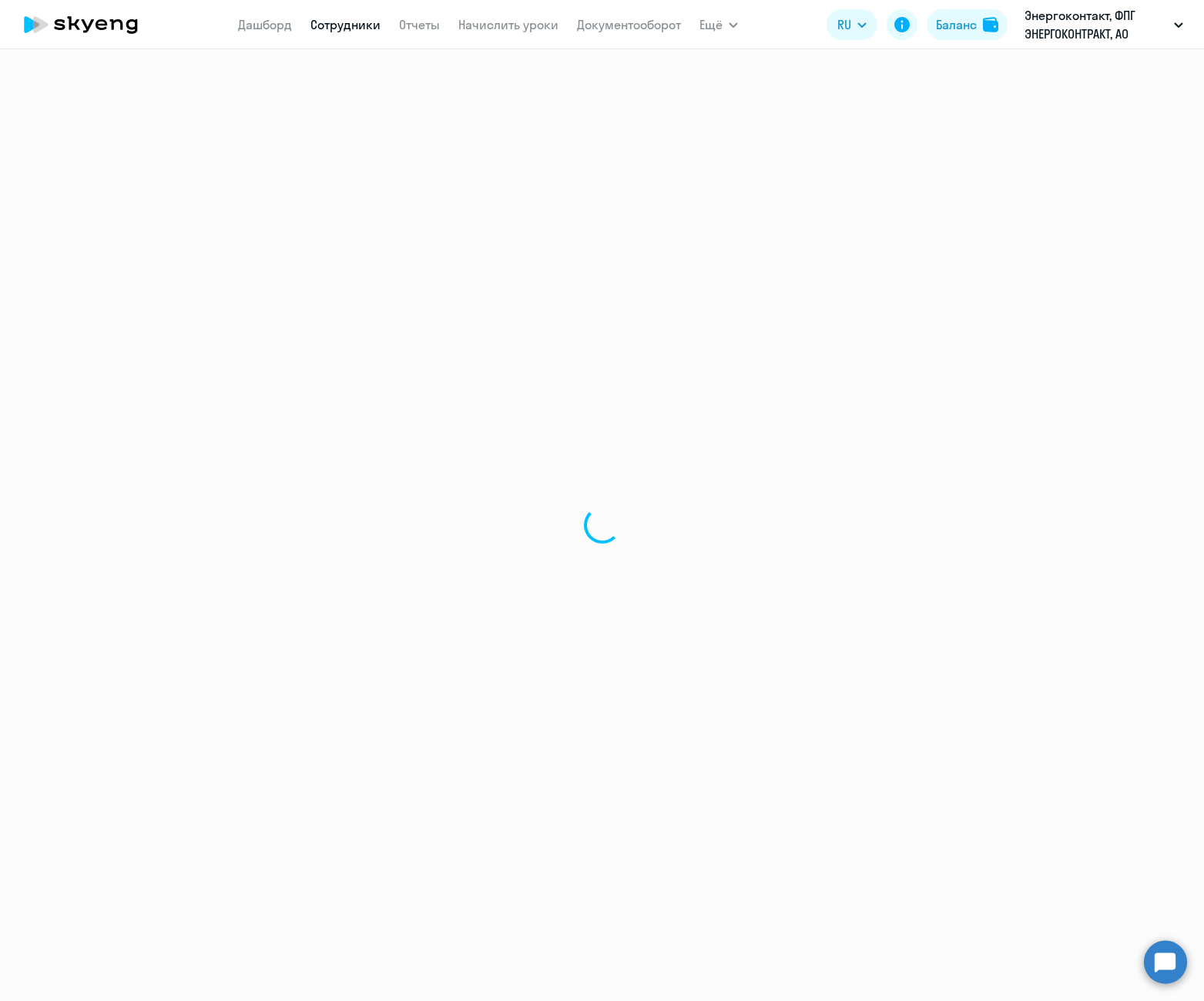
select select "english"
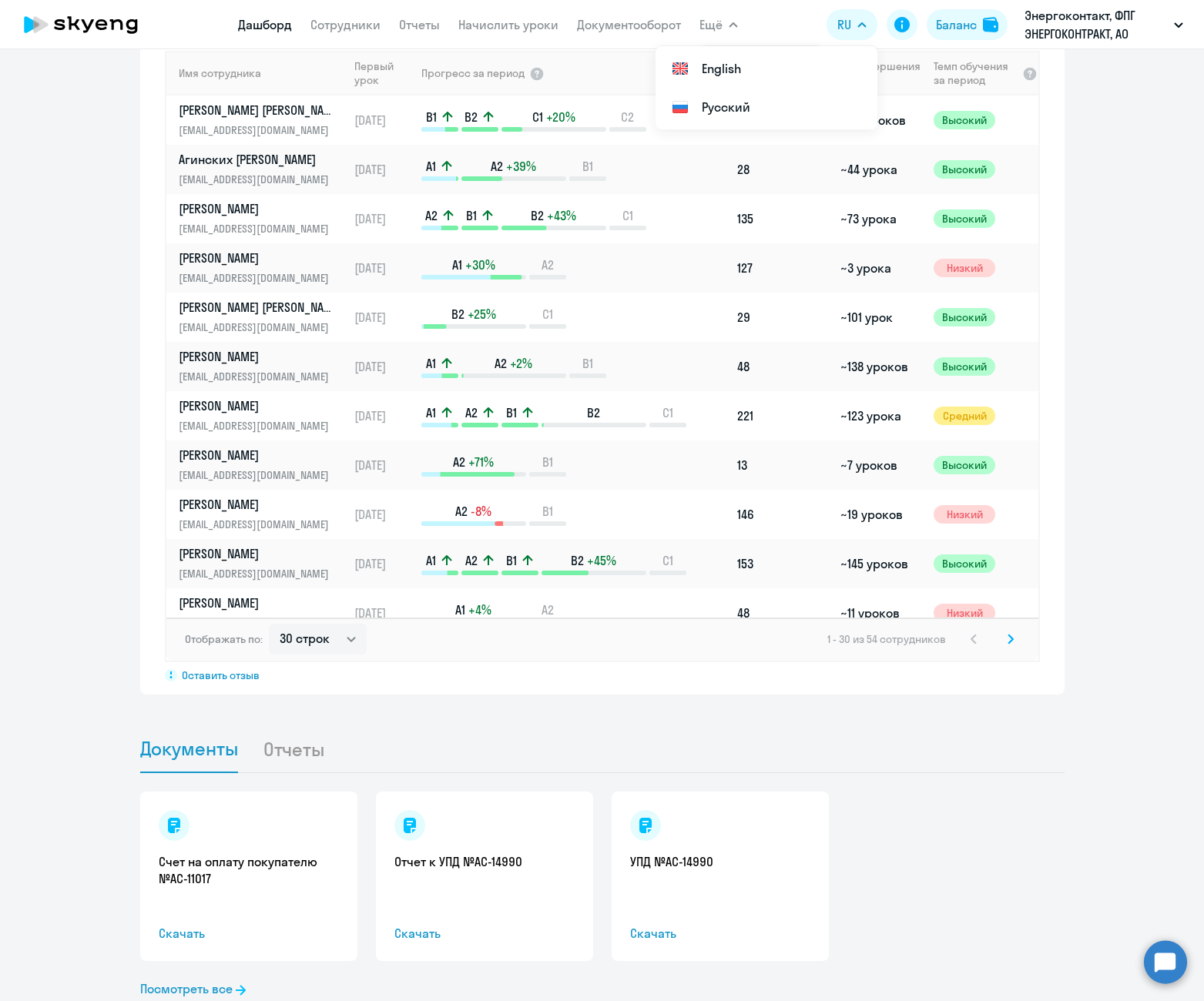
scroll to position [1046, 0]
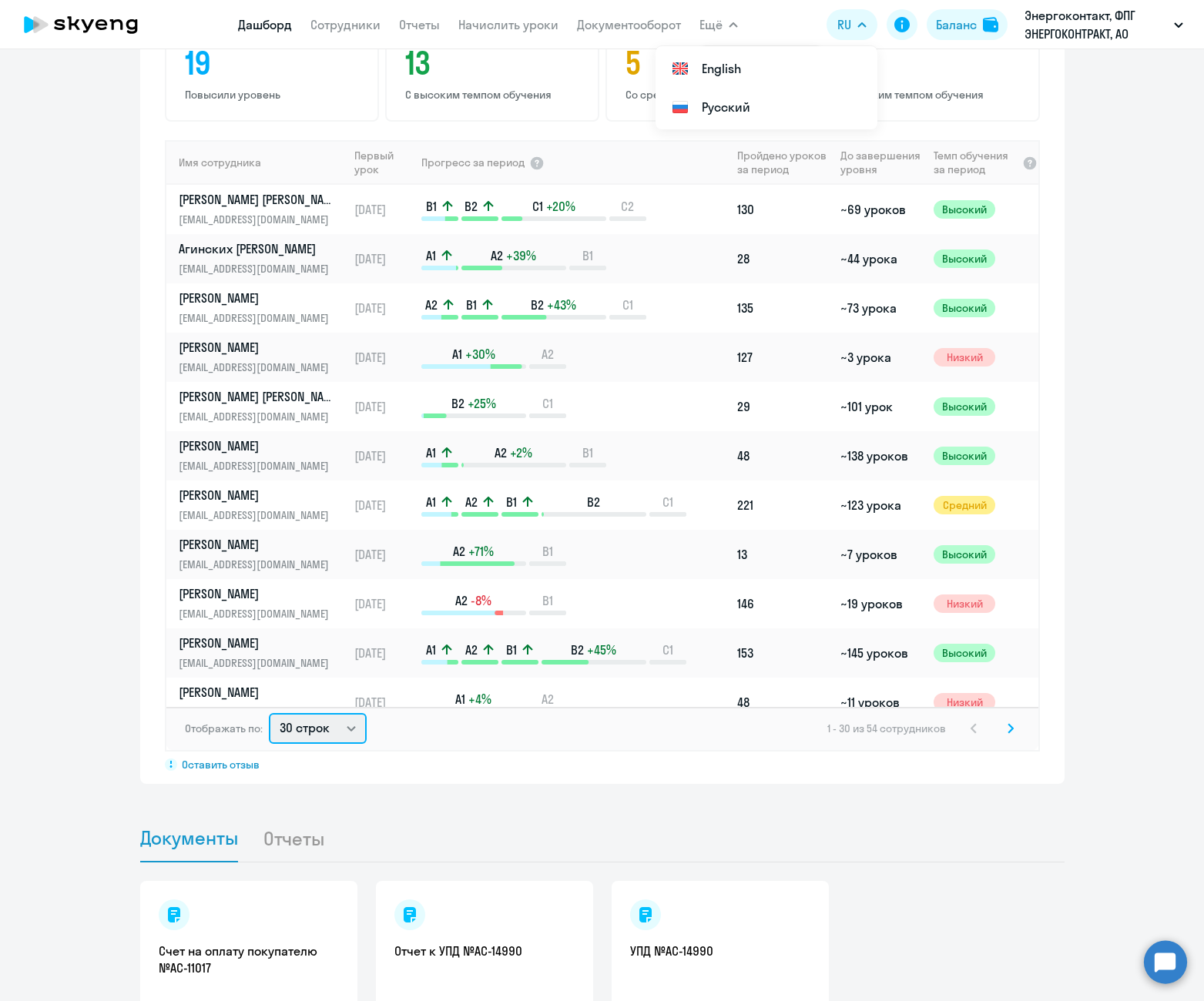
click at [326, 713] on select "30 строк 50 строк 100 строк" at bounding box center [318, 728] width 98 height 31
select select "100"
click at [269, 713] on select "30 строк 50 строк 100 строк" at bounding box center [318, 728] width 98 height 31
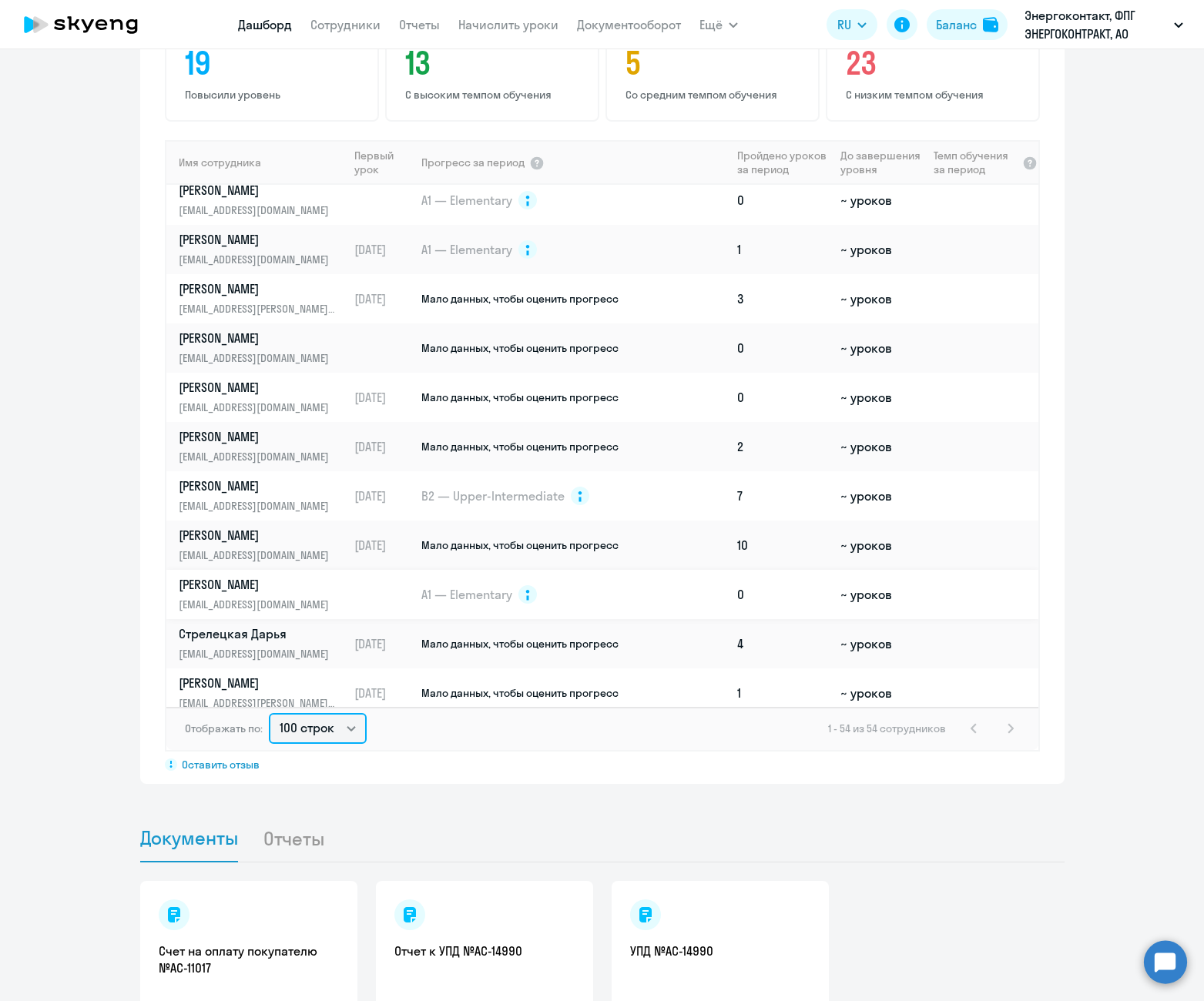
scroll to position [2139, 0]
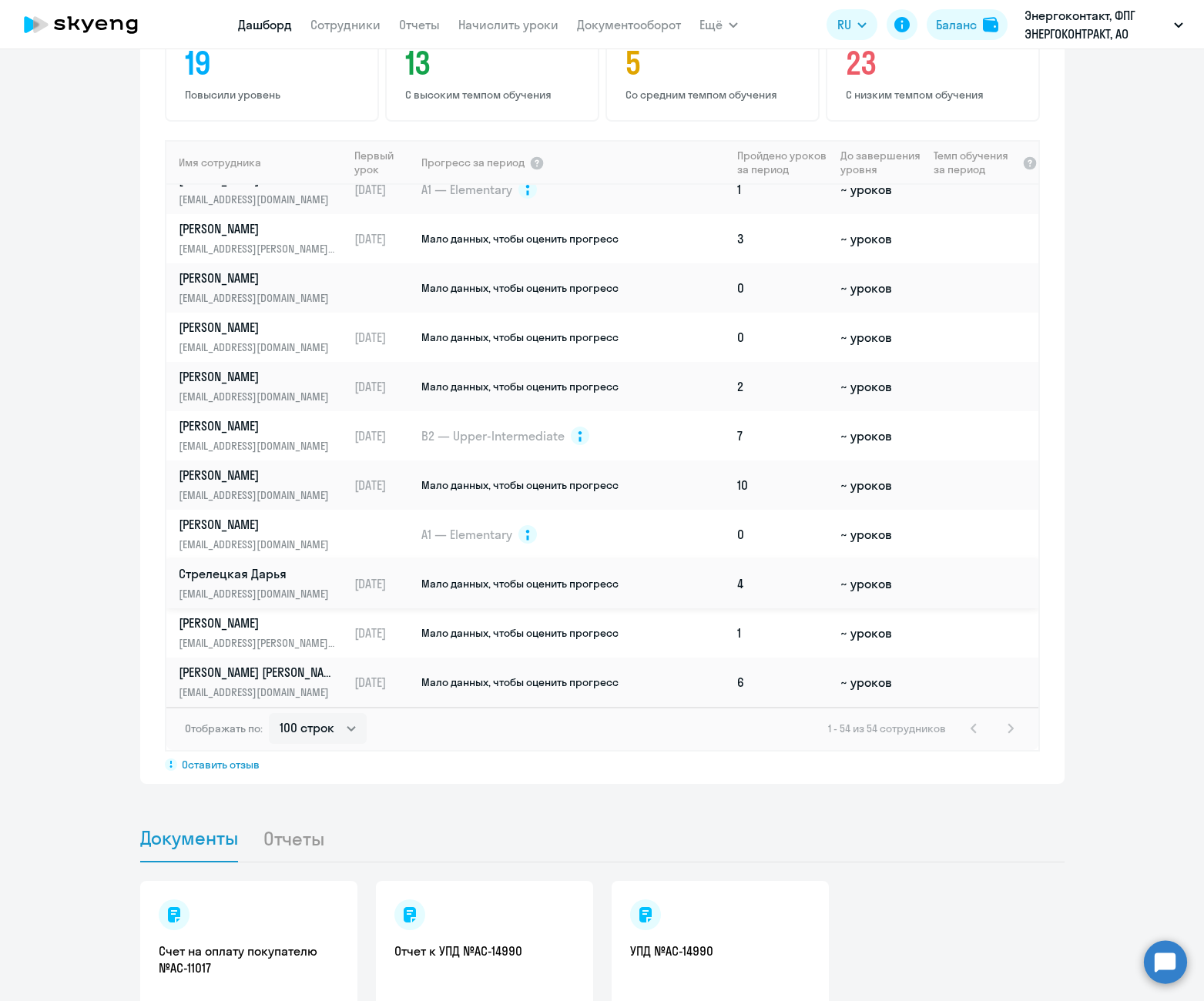
click at [263, 565] on link "[PERSON_NAME] [EMAIL_ADDRESS][DOMAIN_NAME]" at bounding box center [263, 584] width 169 height 37
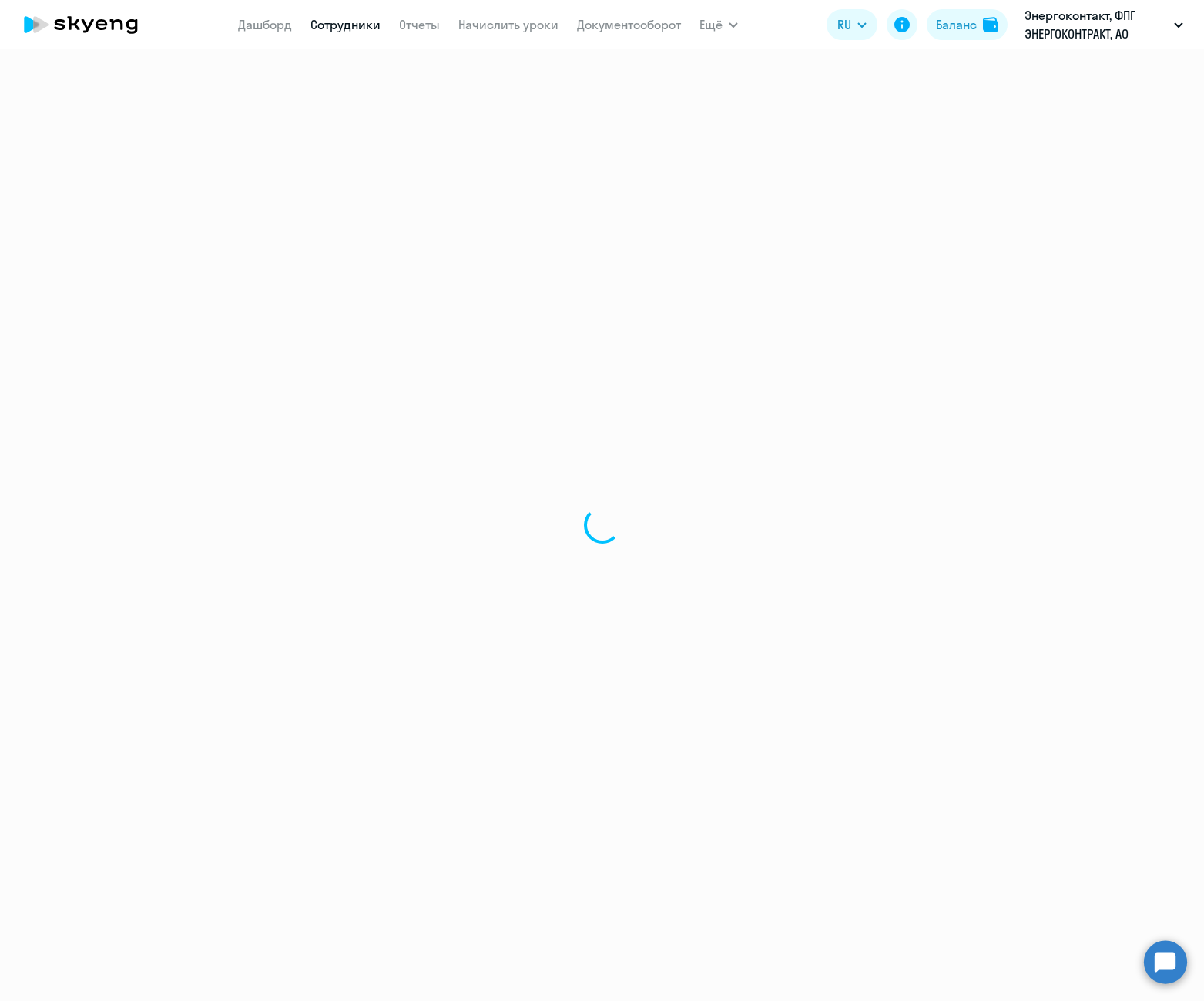
select select "english"
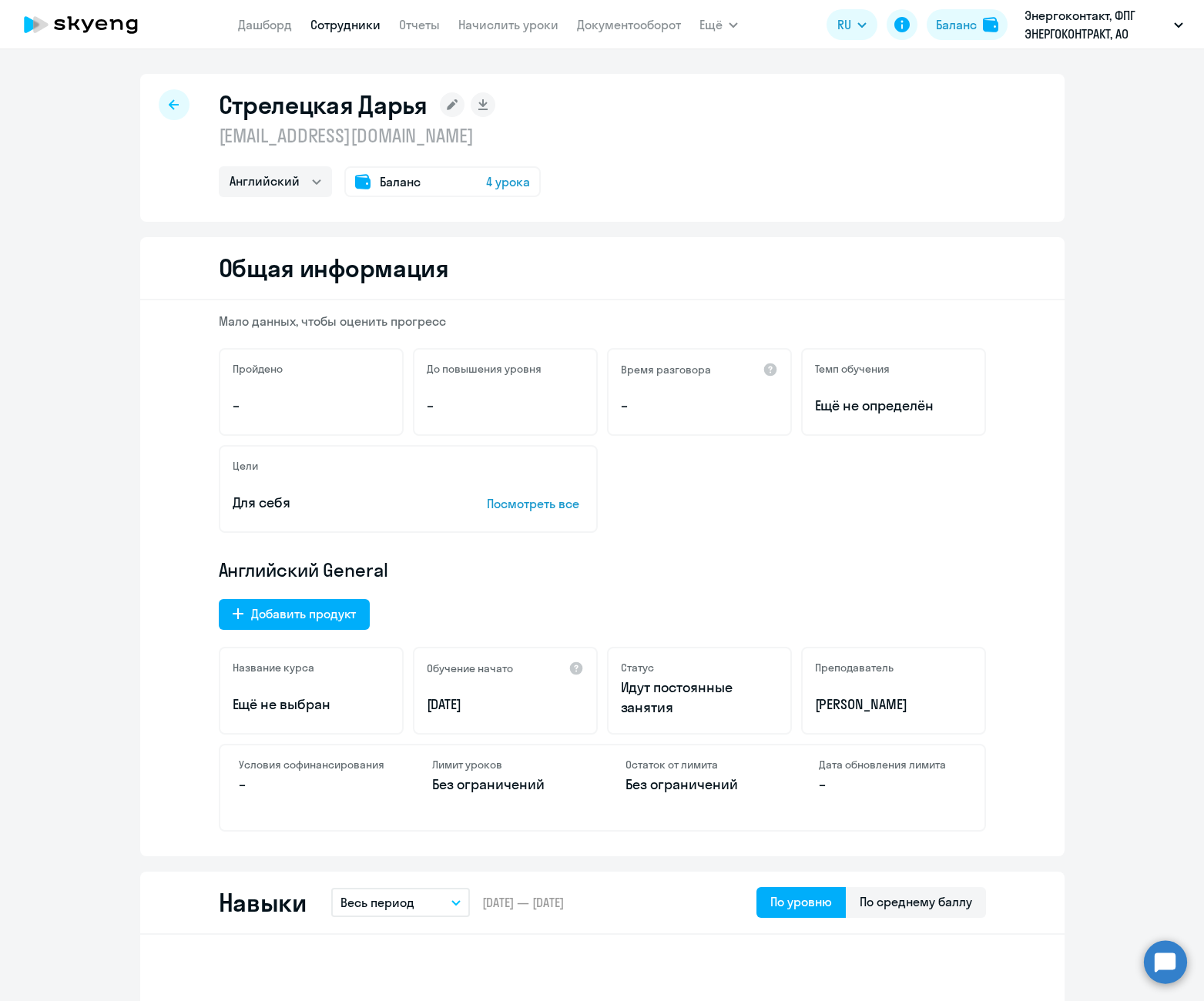
click at [446, 98] on rect at bounding box center [452, 104] width 24 height 24
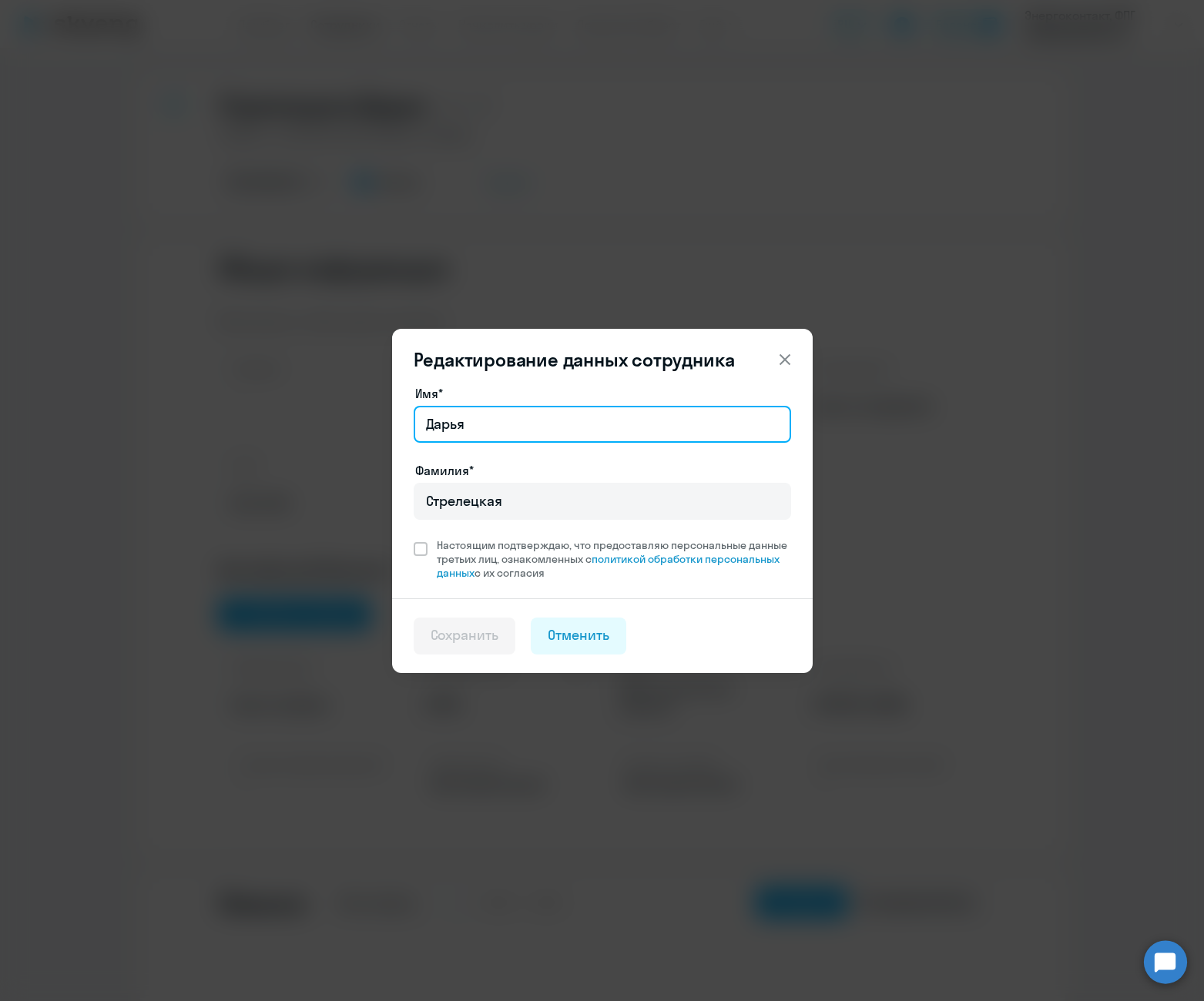
click at [608, 424] on input "Дарья" at bounding box center [603, 424] width 378 height 37
type input "[PERSON_NAME]"
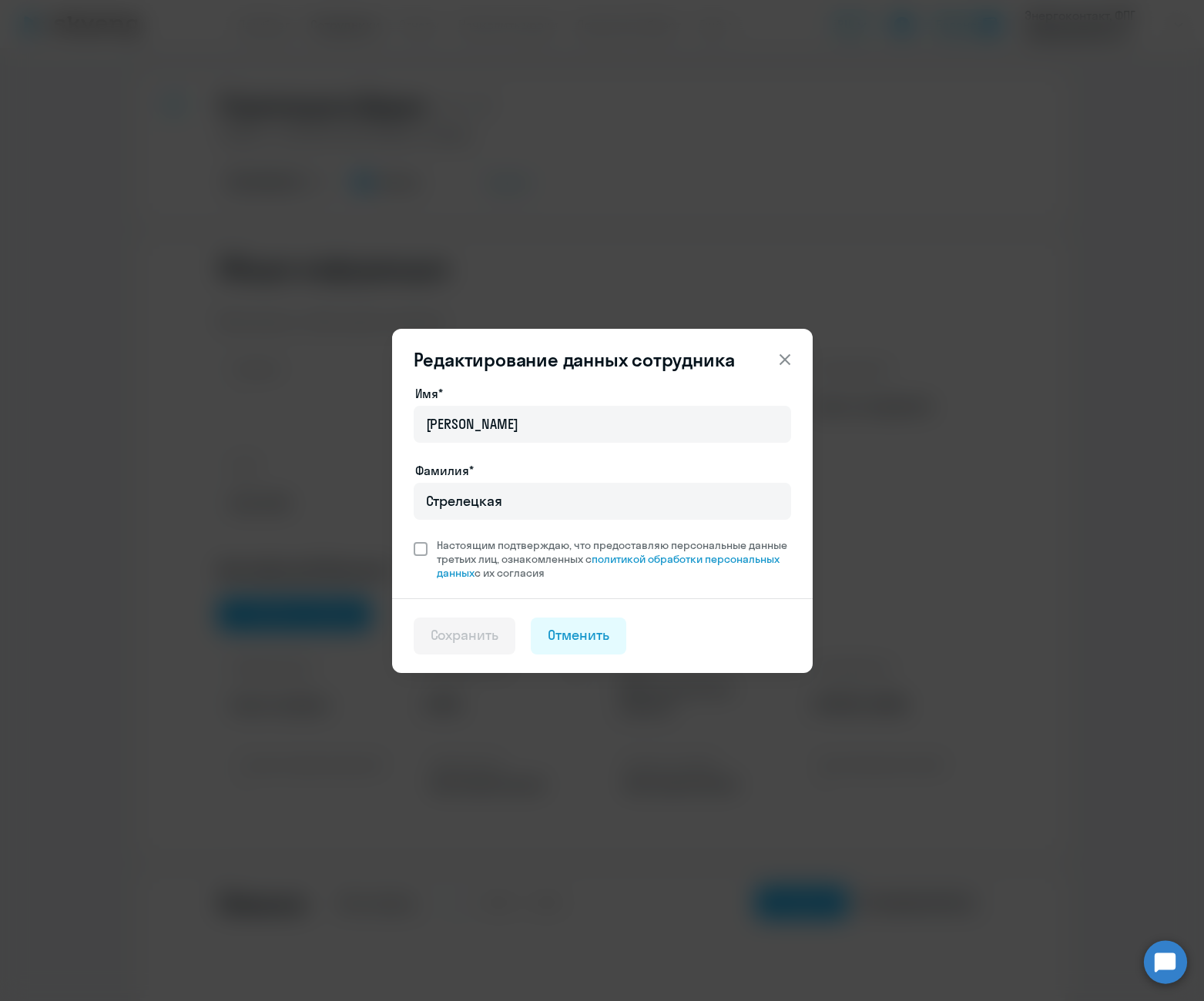
click at [414, 544] on span at bounding box center [421, 548] width 14 height 14
click at [413, 539] on input "Настоящим подтверждаю, что предоставляю персональные данные третьих лиц, ознако…" at bounding box center [413, 538] width 1 height 1
checkbox input "true"
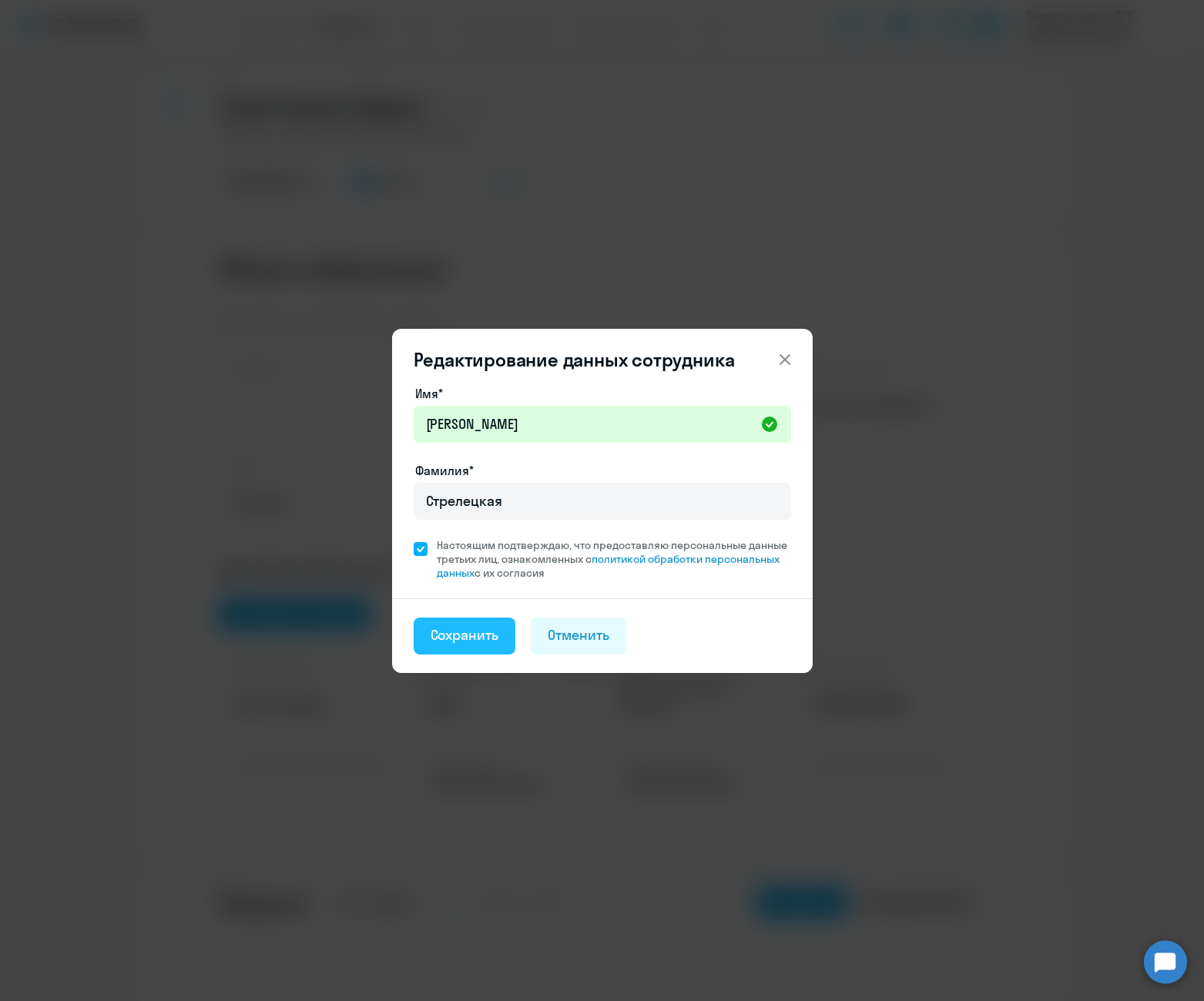
click at [478, 628] on div "Сохранить" at bounding box center [464, 635] width 69 height 20
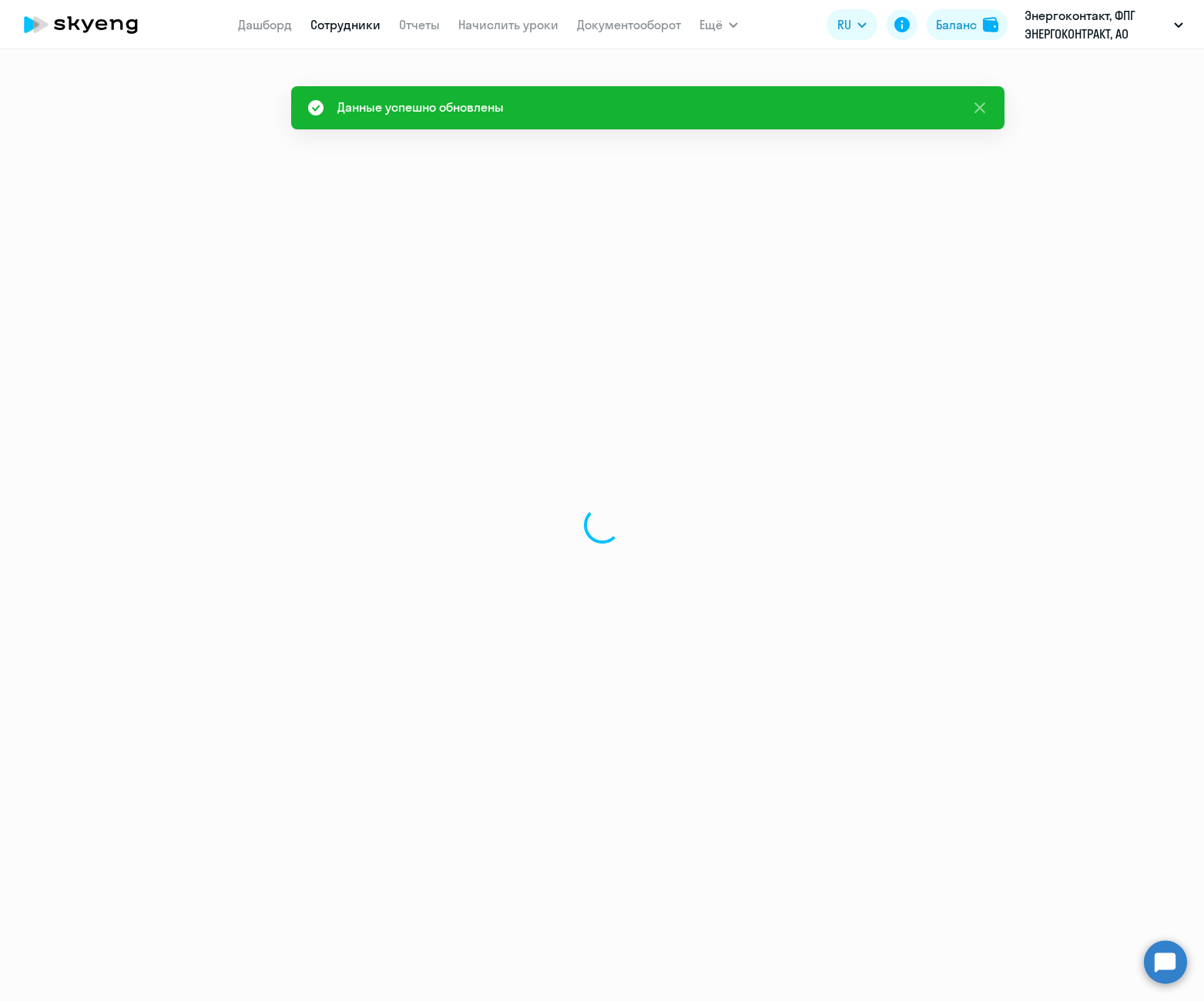
select select "english"
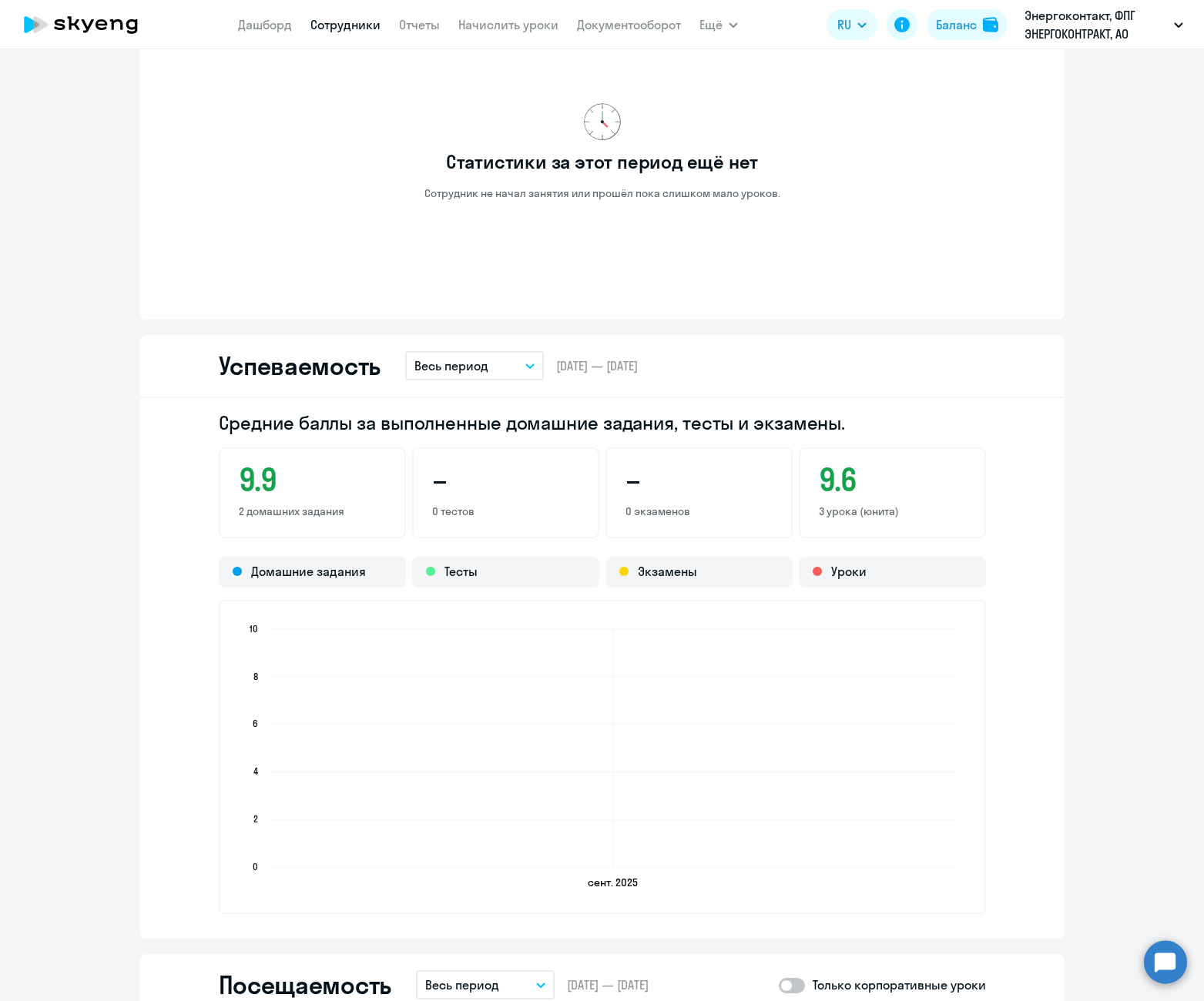
scroll to position [702, 0]
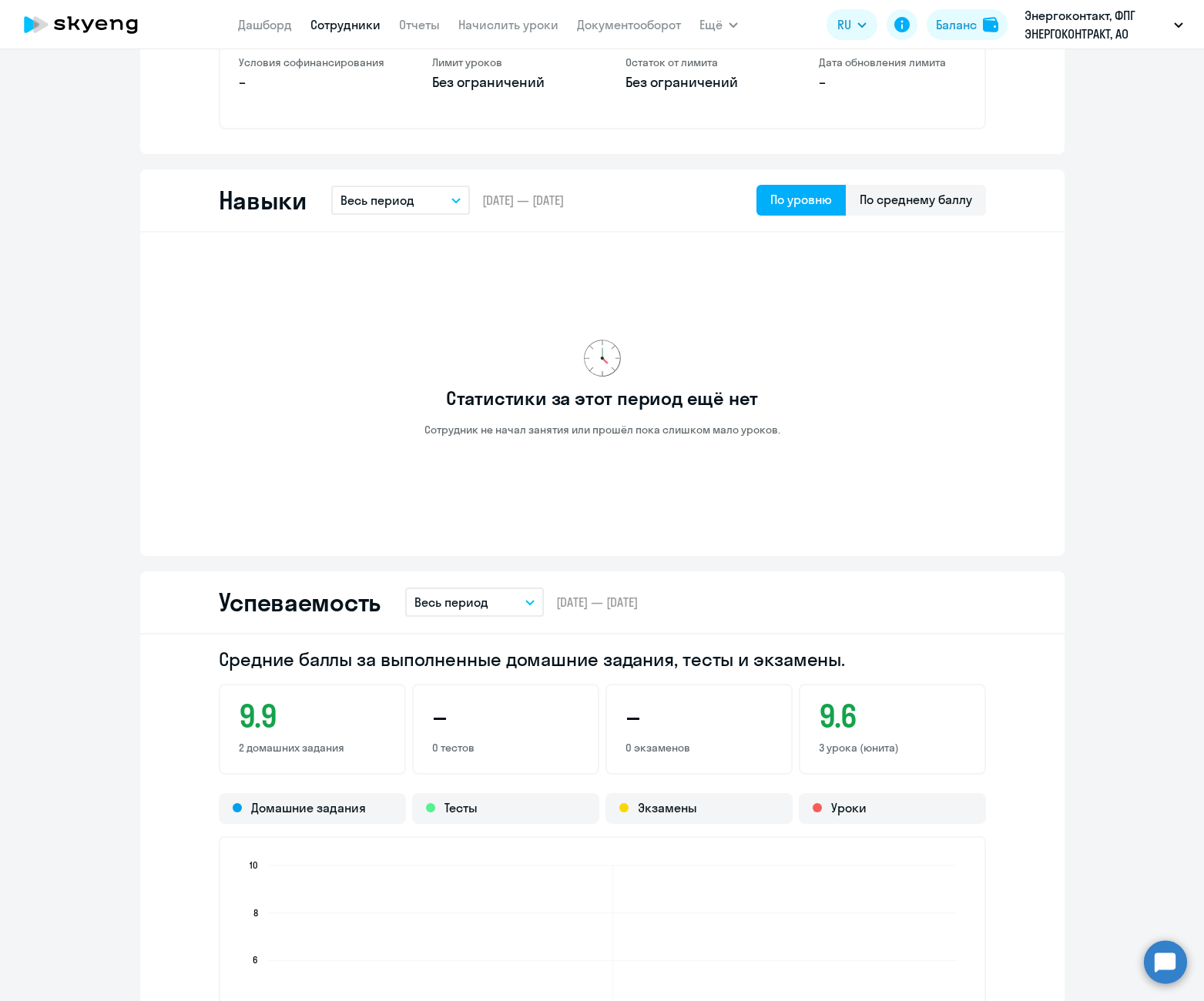
click at [358, 28] on link "Сотрудники" at bounding box center [345, 24] width 70 height 15
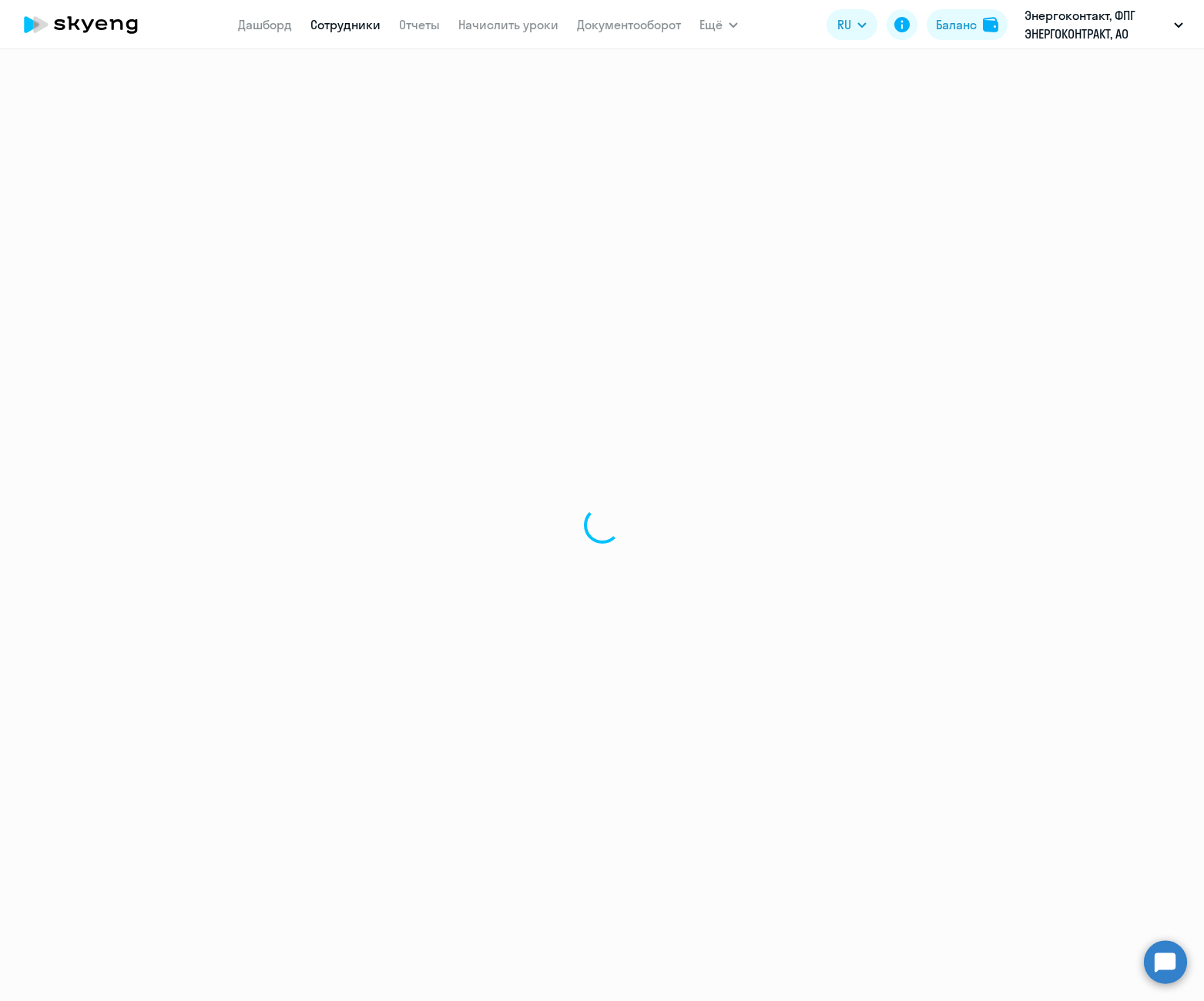
select select "30"
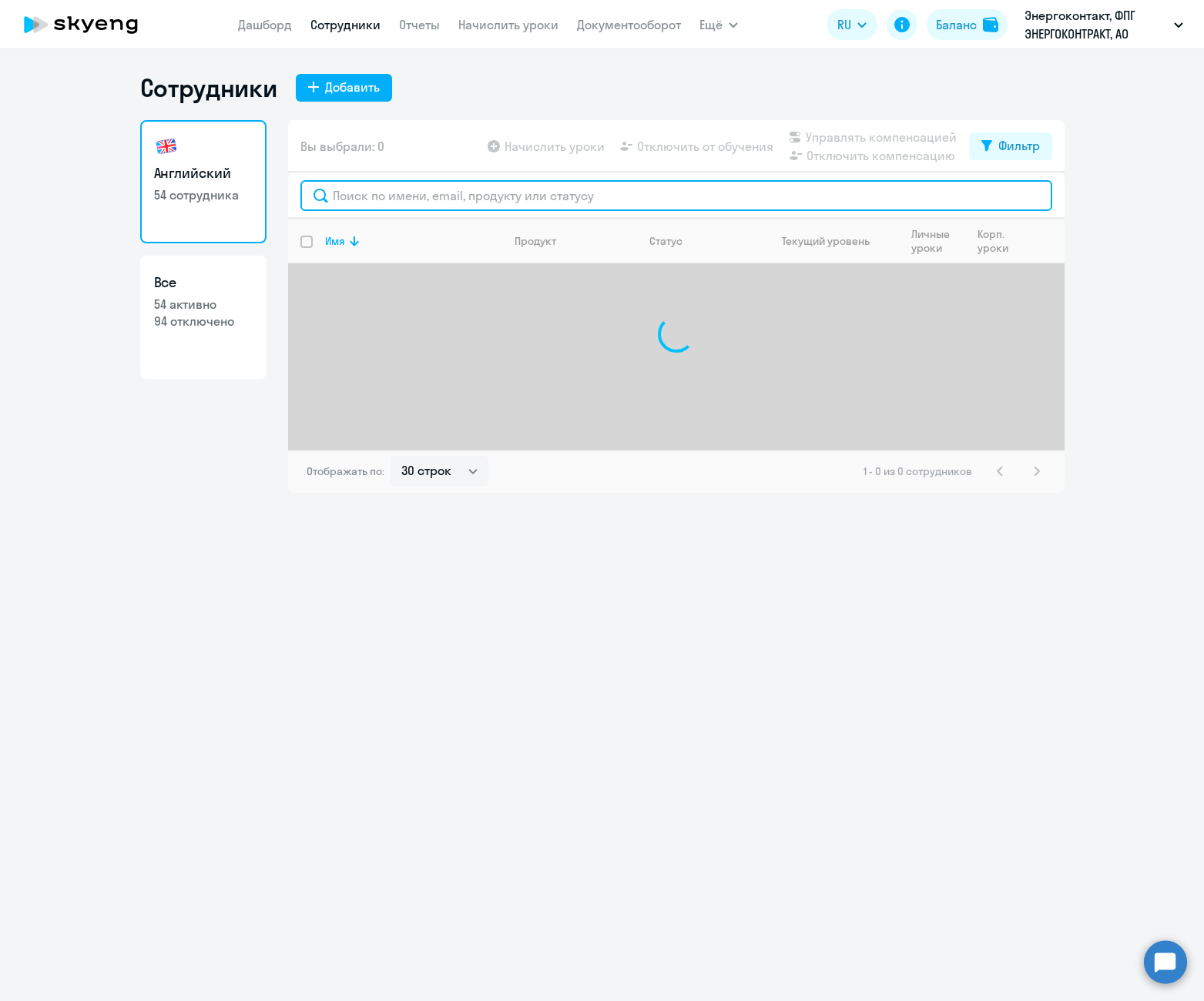
click at [402, 192] on input "text" at bounding box center [677, 195] width 752 height 31
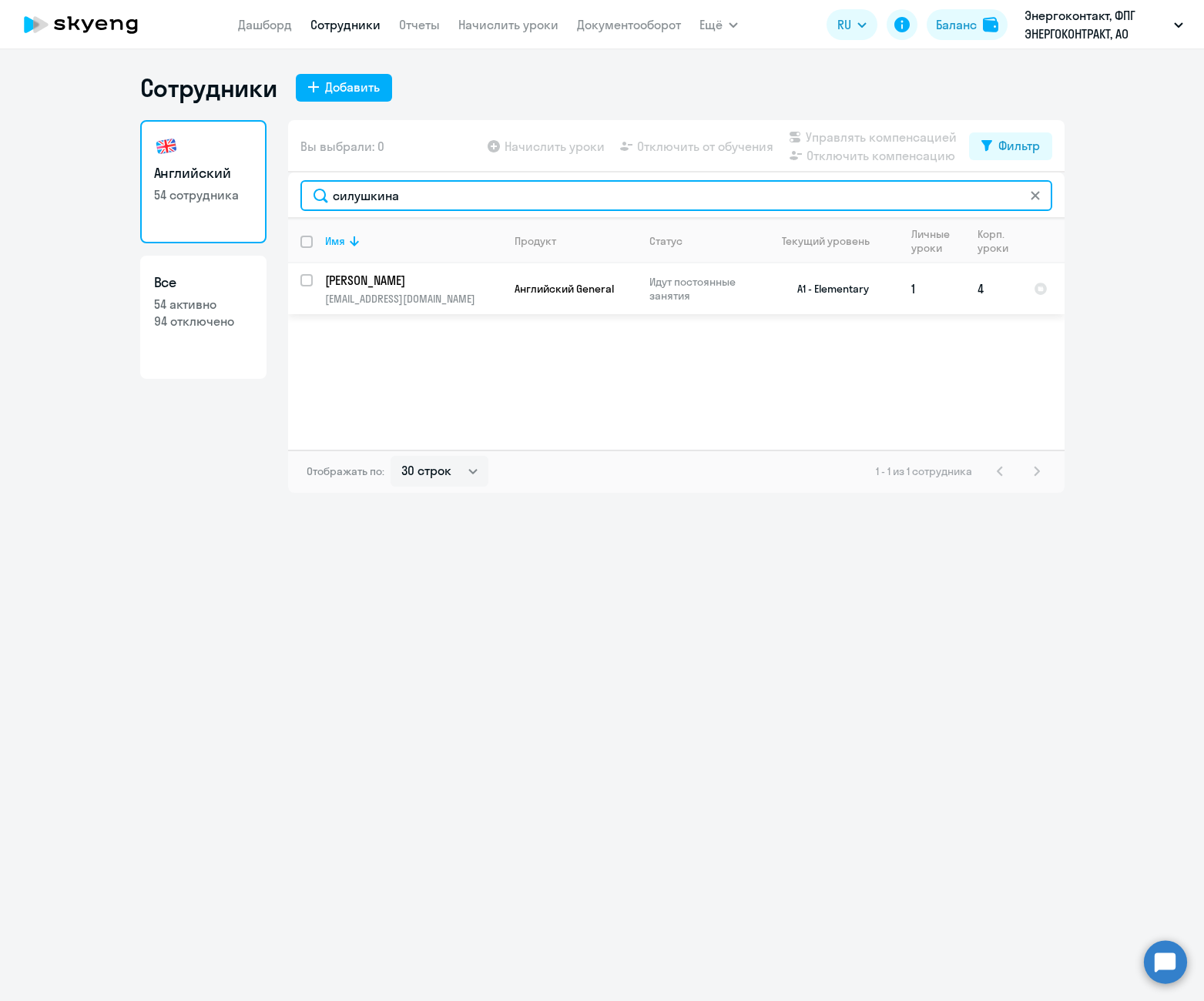
type input "силушкина"
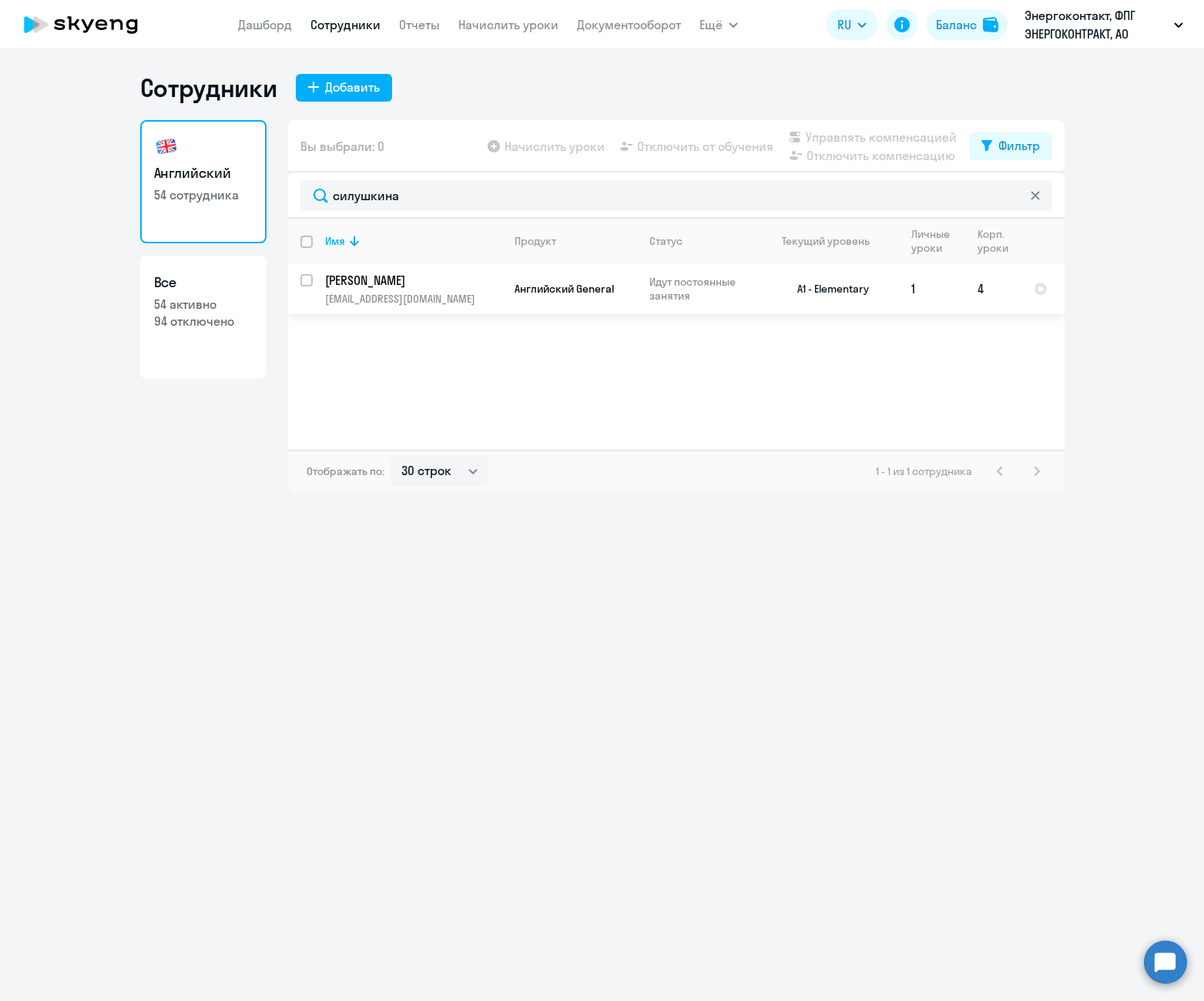
click at [308, 283] on input "select row 12286691" at bounding box center [316, 289] width 31 height 31
checkbox input "true"
click at [695, 146] on span "Отключить от обучения" at bounding box center [705, 146] width 136 height 19
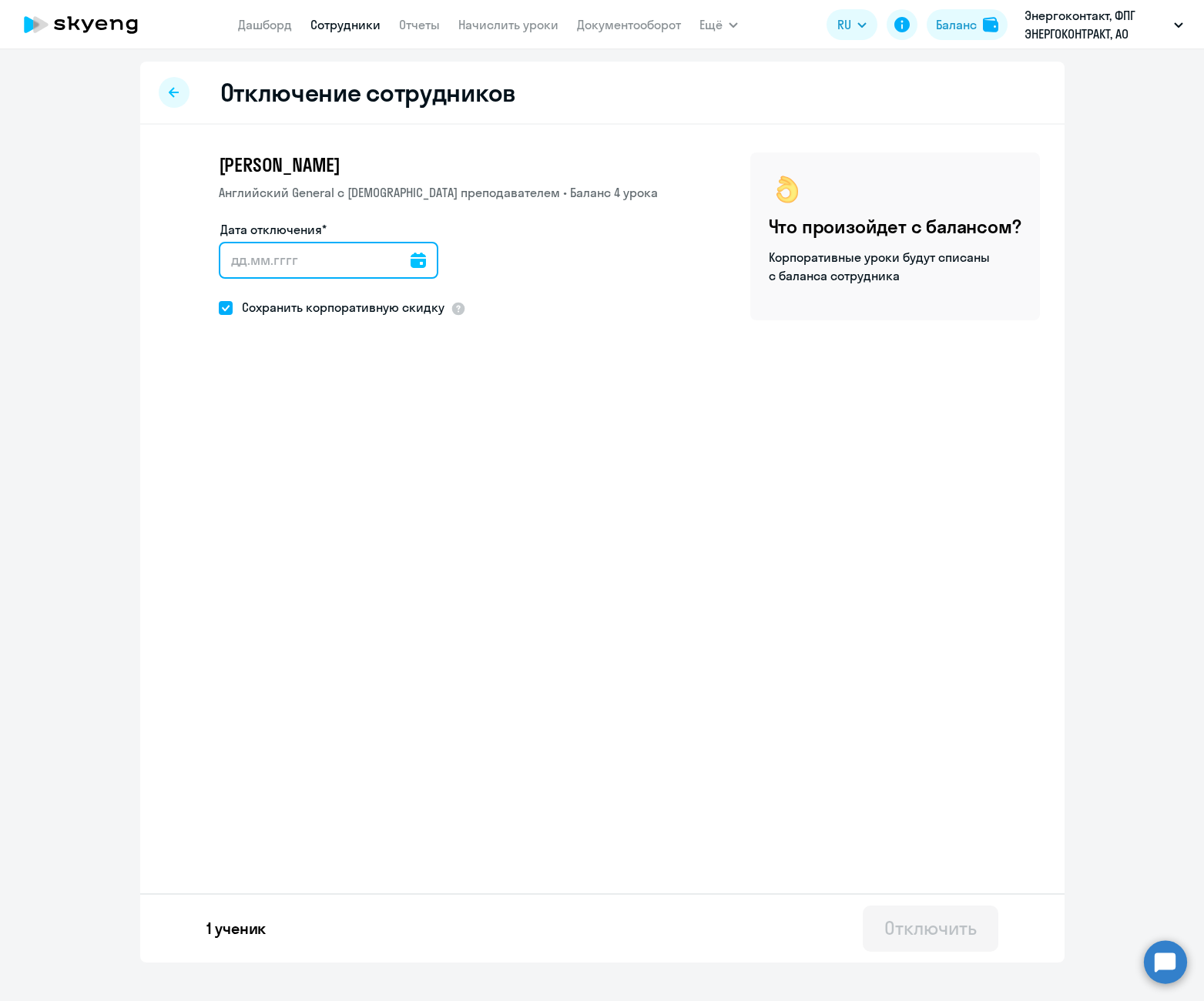
click at [429, 255] on input "Дата отключения*" at bounding box center [328, 261] width 220 height 37
click at [416, 258] on input "Дата отключения*" at bounding box center [328, 261] width 220 height 37
click at [411, 257] on icon at bounding box center [418, 260] width 15 height 15
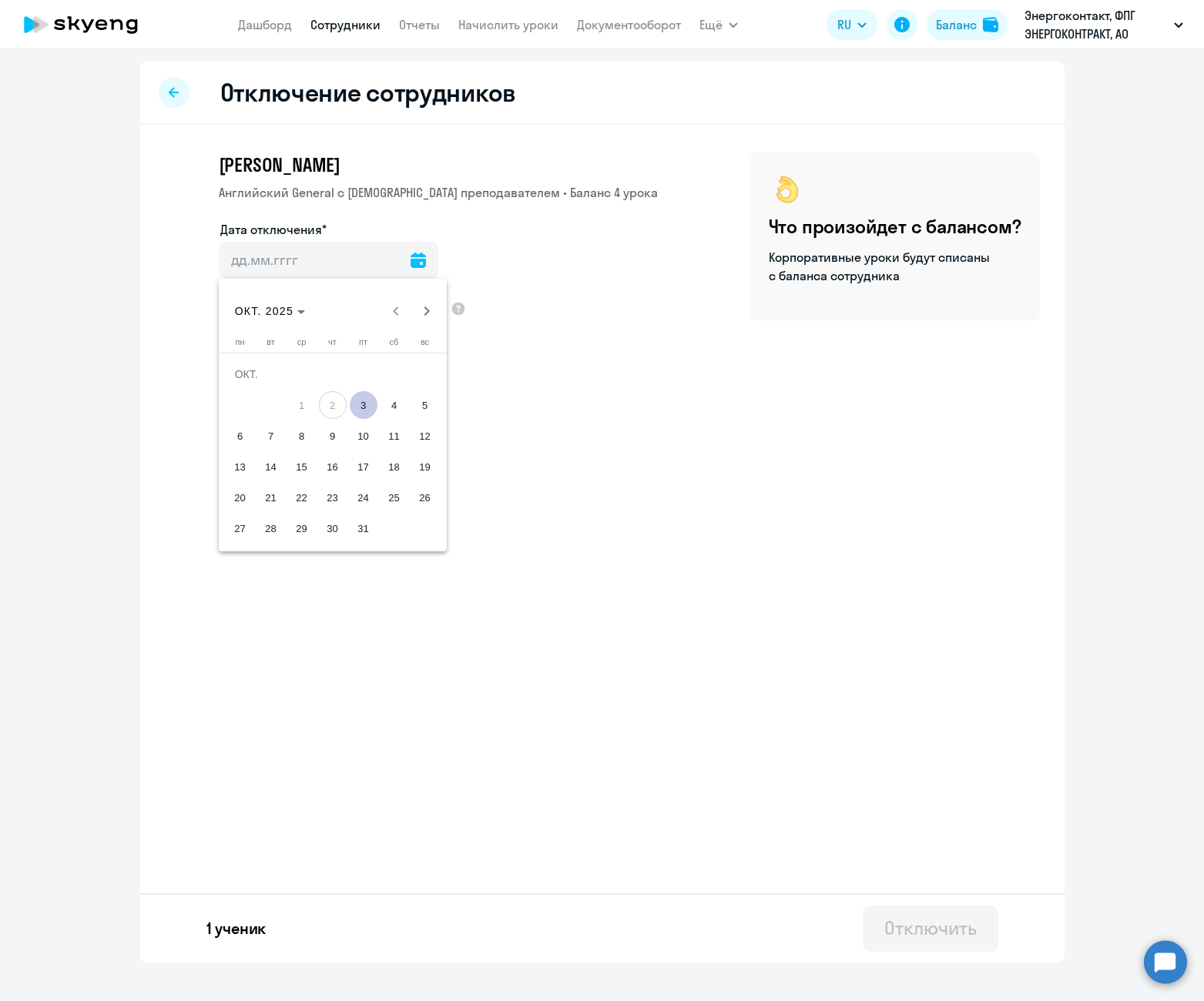
click at [367, 405] on span "3" at bounding box center [364, 405] width 28 height 28
type input "[DATE]"
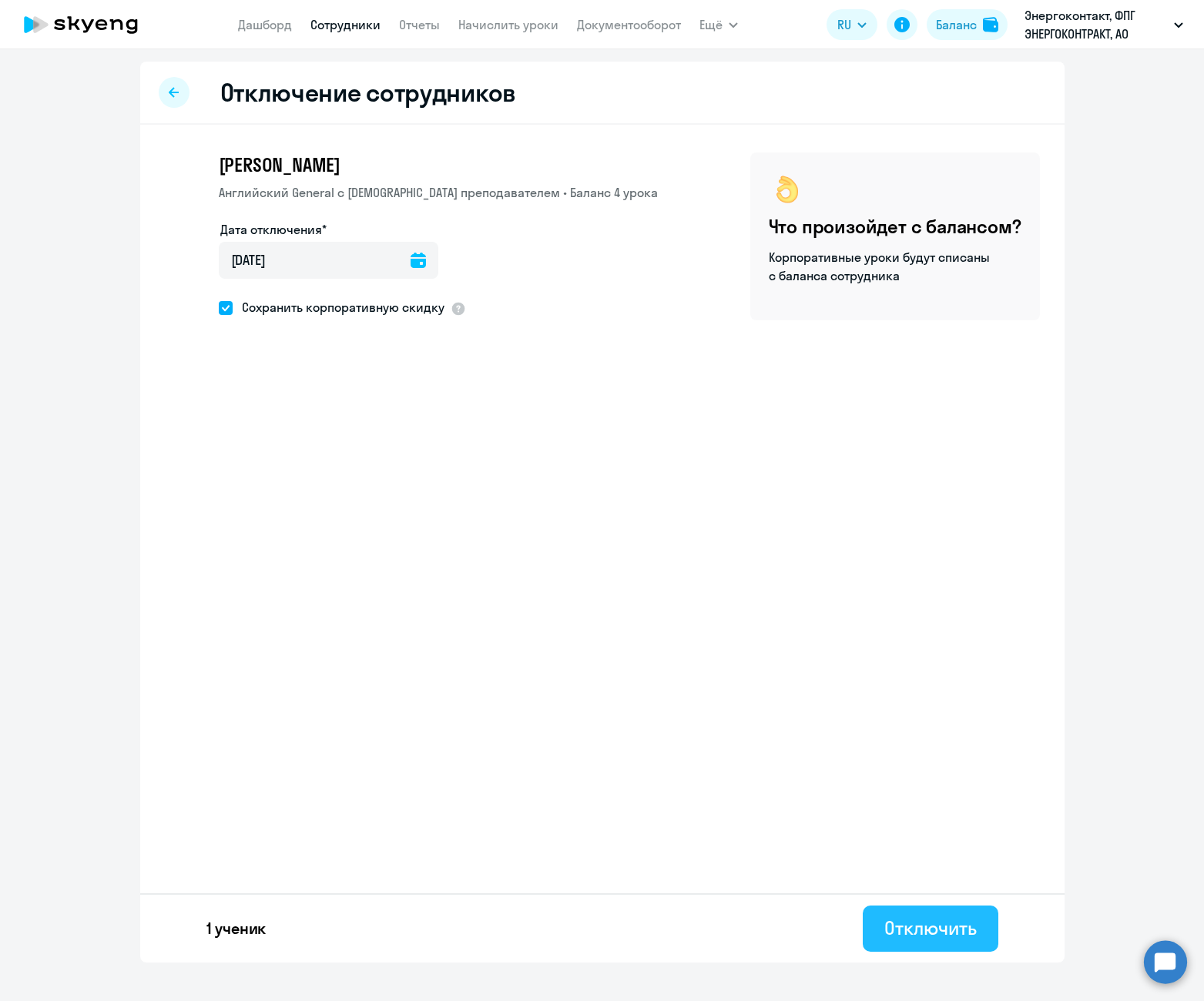
click at [966, 922] on div "Отключить" at bounding box center [929, 927] width 92 height 24
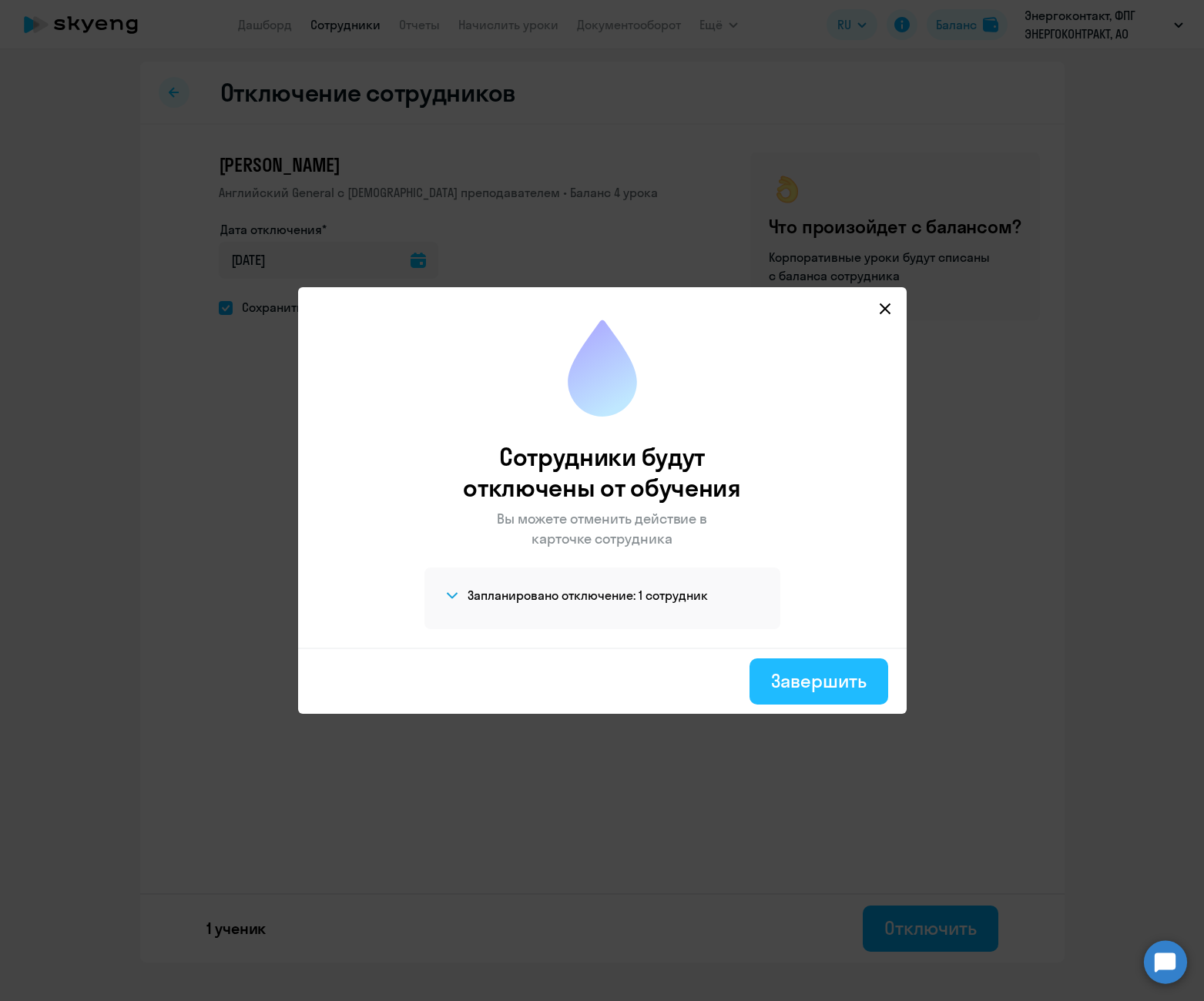
click at [815, 696] on button "Завершить" at bounding box center [818, 681] width 138 height 46
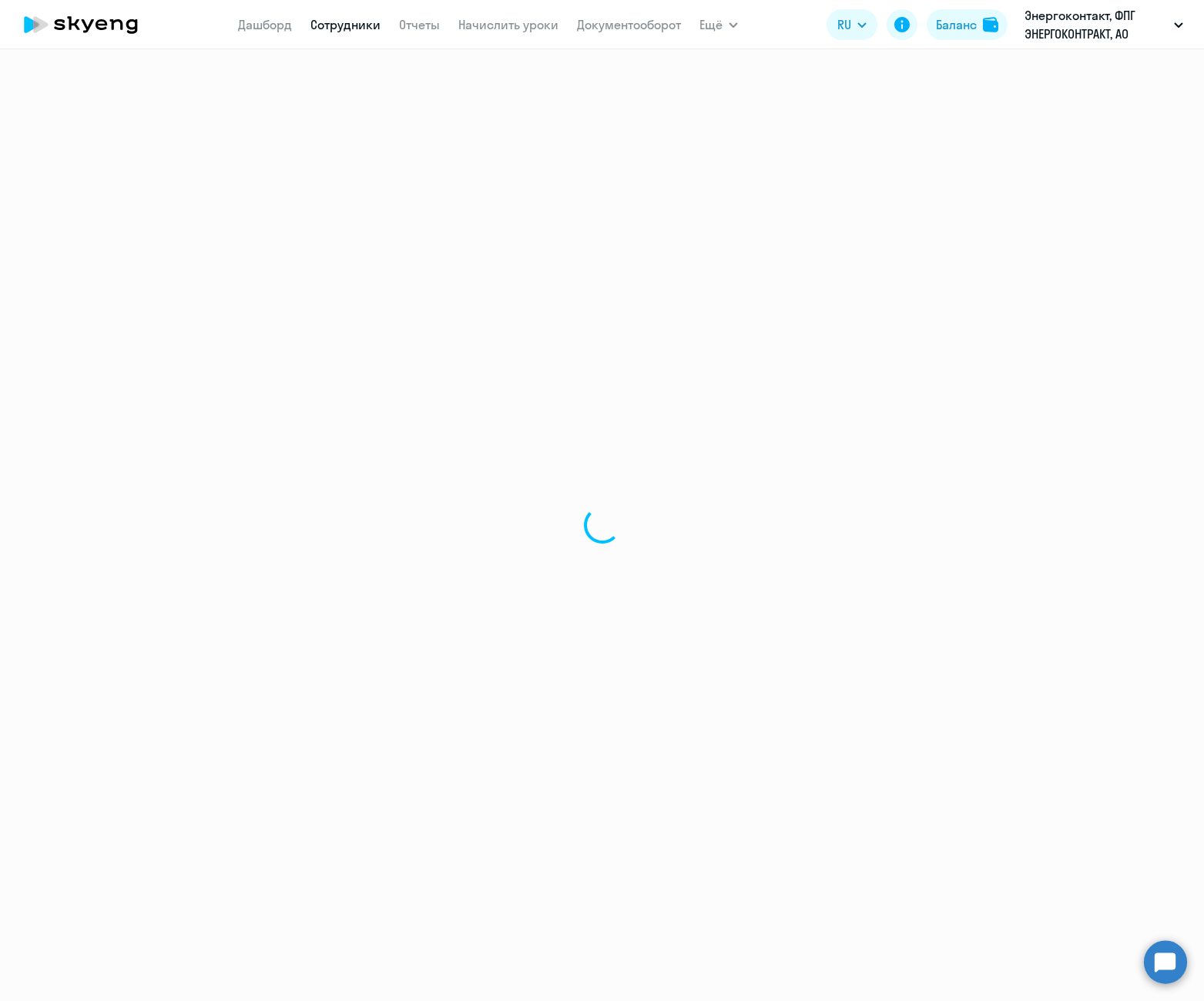
select select "30"
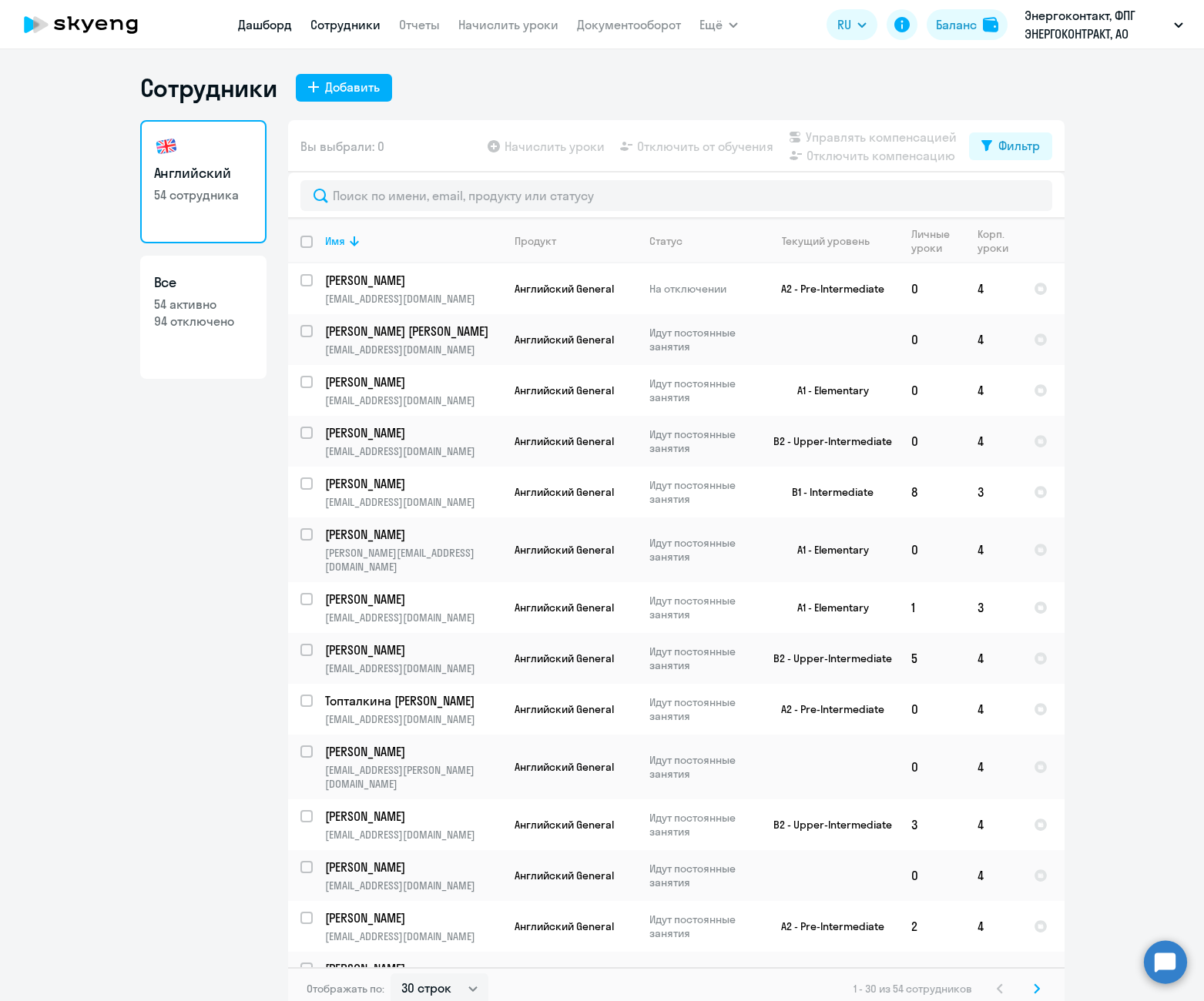
click at [251, 28] on link "Дашборд" at bounding box center [265, 24] width 54 height 15
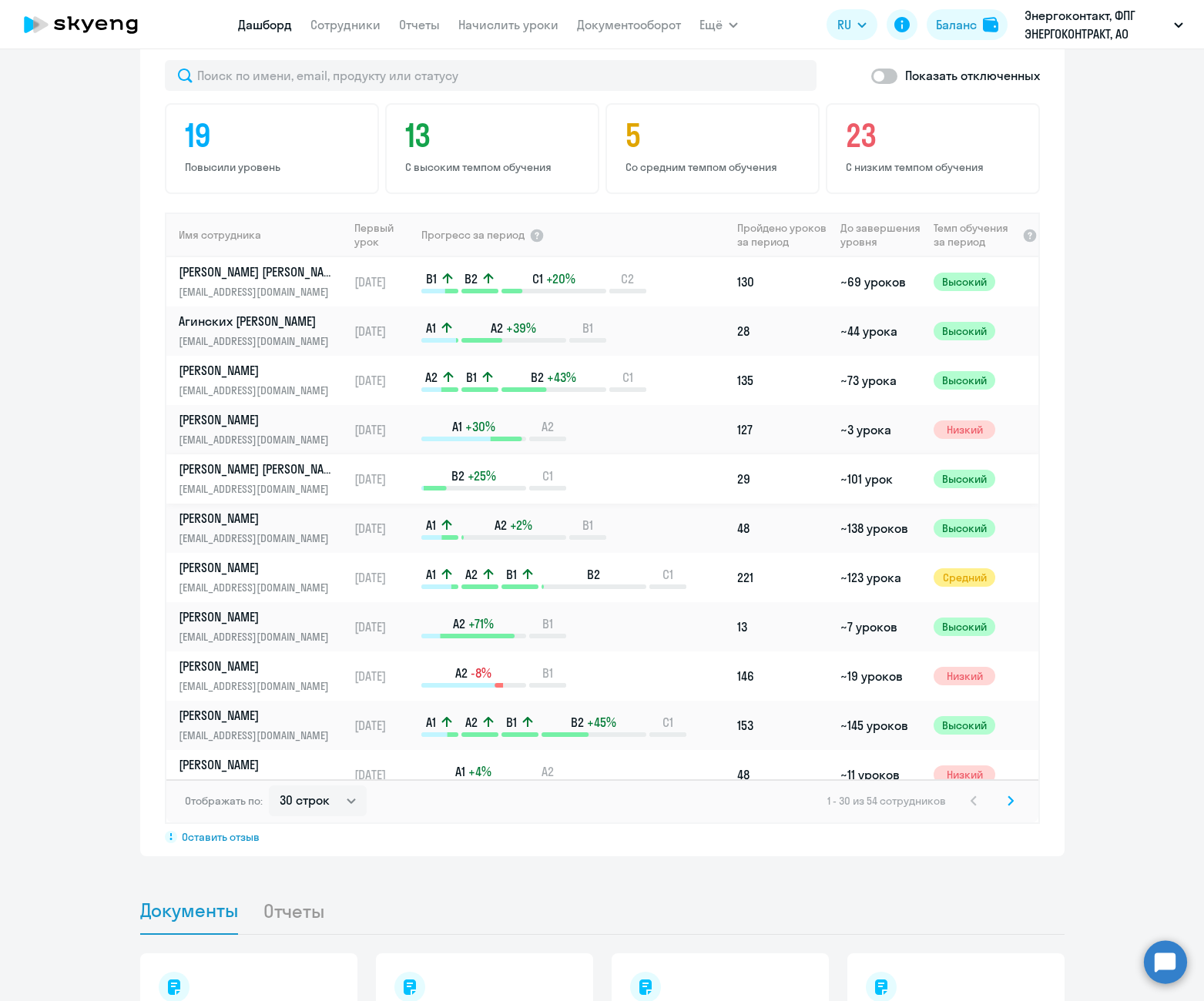
scroll to position [1001, 0]
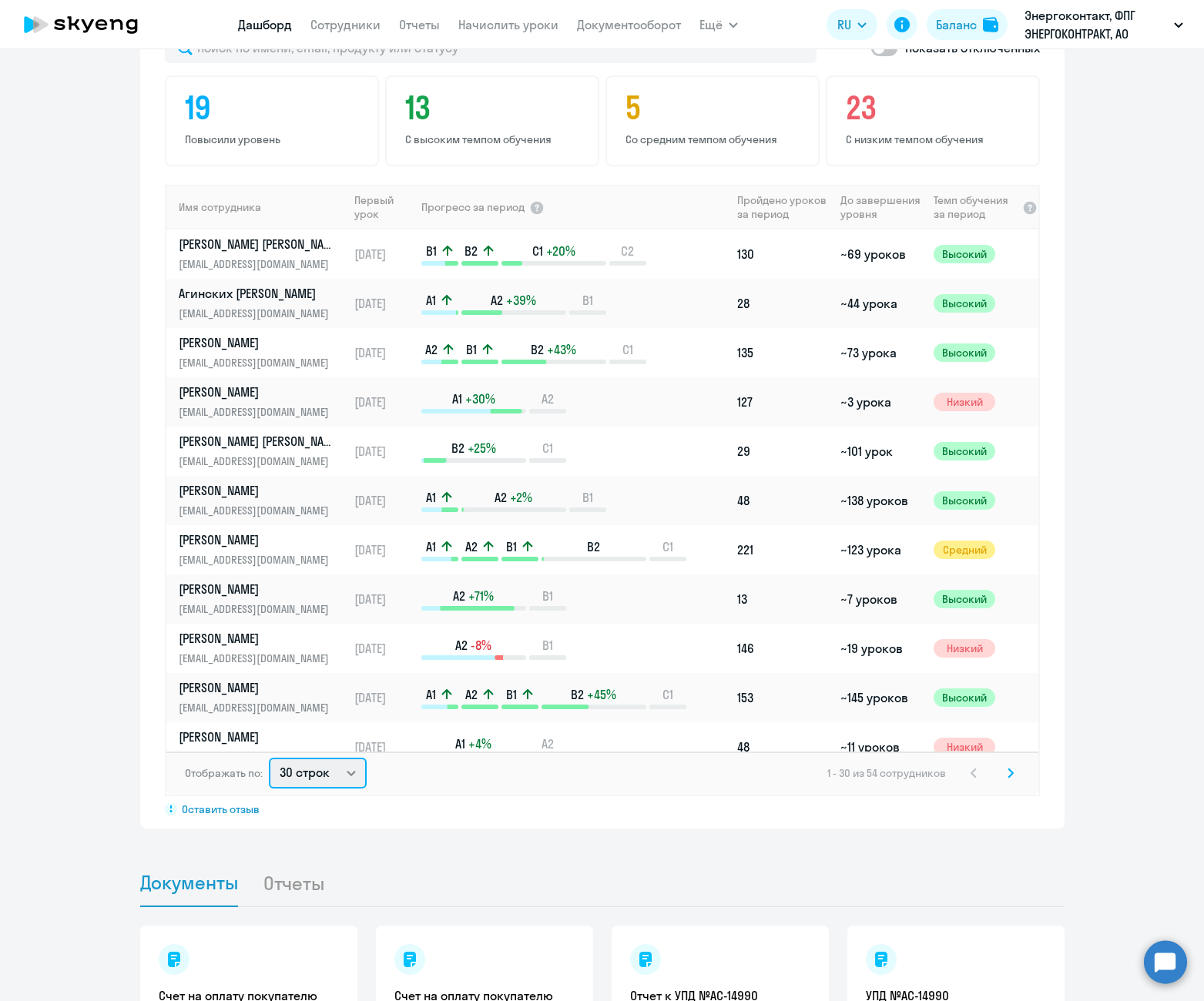
click at [346, 758] on select "30 строк 50 строк 100 строк" at bounding box center [318, 773] width 98 height 31
select select "100"
click at [269, 758] on select "30 строк 50 строк 100 строк" at bounding box center [318, 773] width 98 height 31
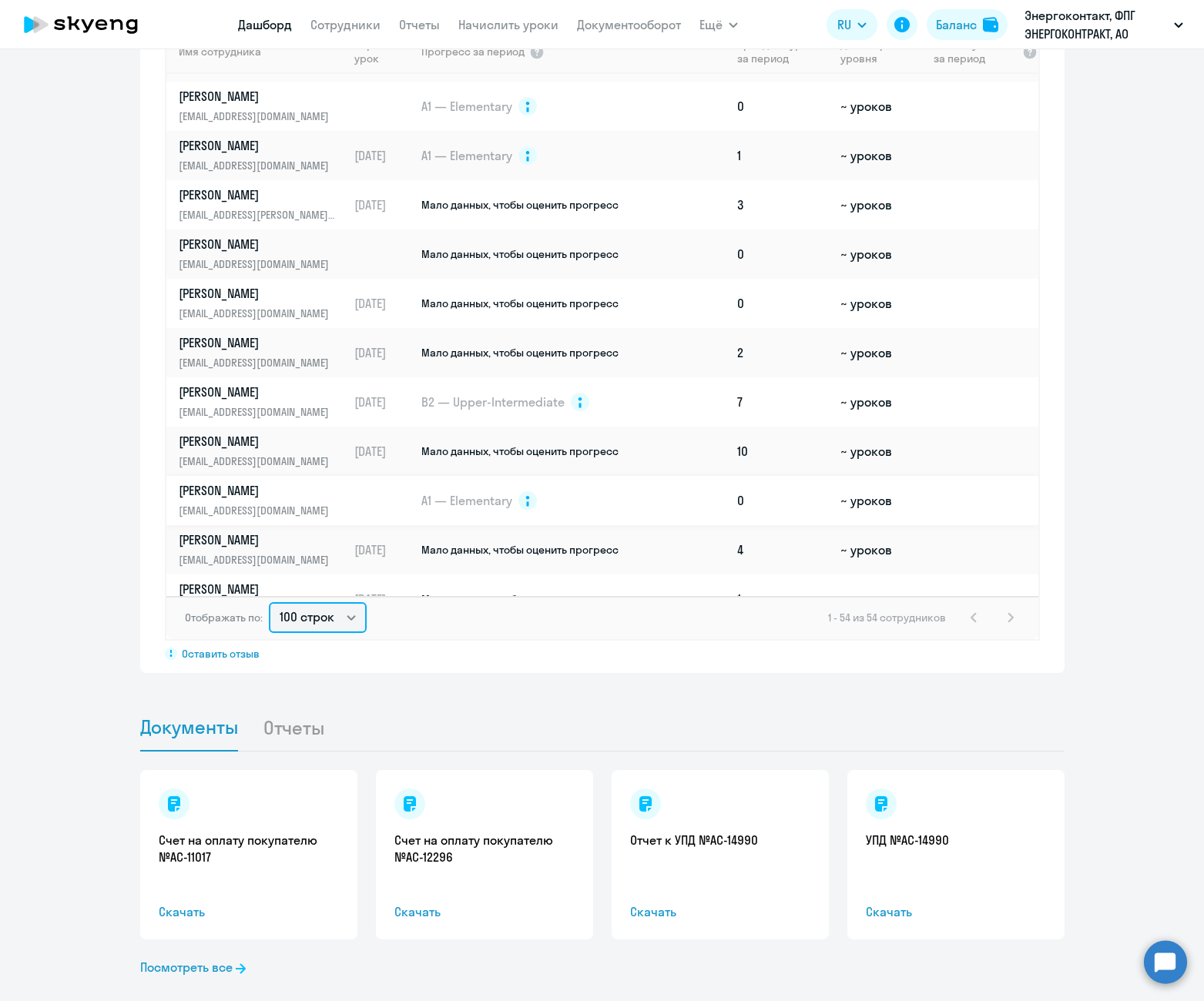
scroll to position [2139, 0]
